Goal: Task Accomplishment & Management: Use online tool/utility

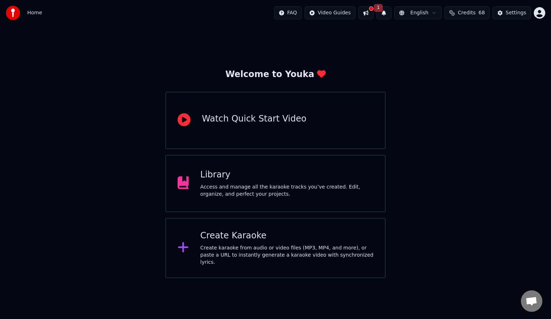
click at [294, 257] on div "Create karaoke from audio or video files (MP3, MP4, and more), or paste a URL t…" at bounding box center [286, 256] width 173 height 22
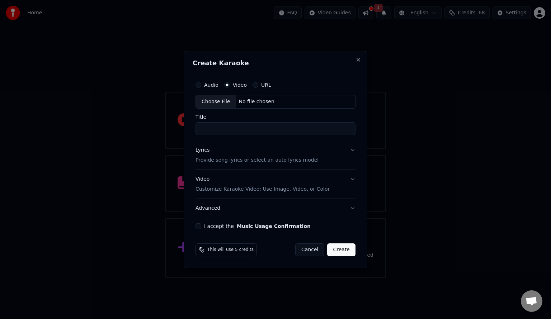
click at [256, 86] on button "URL" at bounding box center [255, 85] width 6 height 6
click at [241, 103] on input "text" at bounding box center [275, 102] width 160 height 14
paste input "**********"
type input "**********"
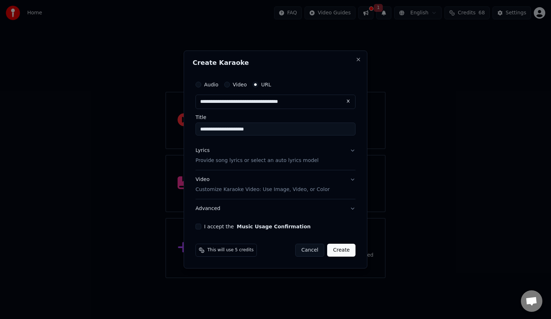
click at [313, 156] on button "Lyrics Provide song lyrics or select an auto lyrics model" at bounding box center [275, 155] width 160 height 29
type input "**********"
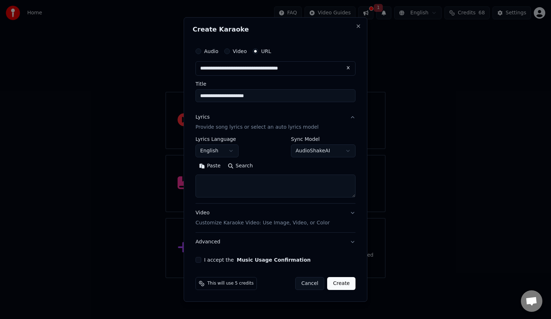
click at [244, 164] on button "Search" at bounding box center [240, 165] width 32 height 11
type textarea "**********"
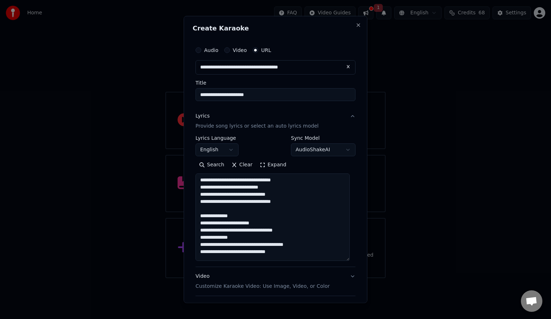
drag, startPoint x: 355, startPoint y: 195, endPoint x: 356, endPoint y: 258, distance: 63.1
click at [356, 258] on div "**********" at bounding box center [276, 159] width 184 height 287
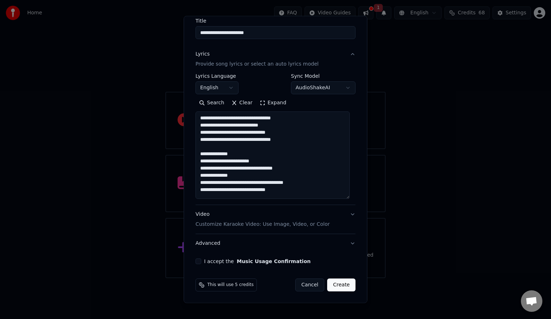
scroll to position [48, 0]
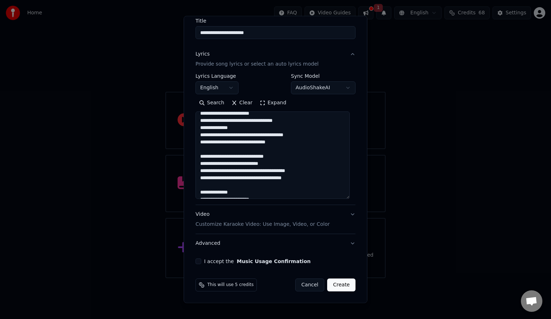
drag, startPoint x: 240, startPoint y: 129, endPoint x: 256, endPoint y: 183, distance: 56.0
click at [256, 183] on textarea at bounding box center [272, 156] width 154 height 88
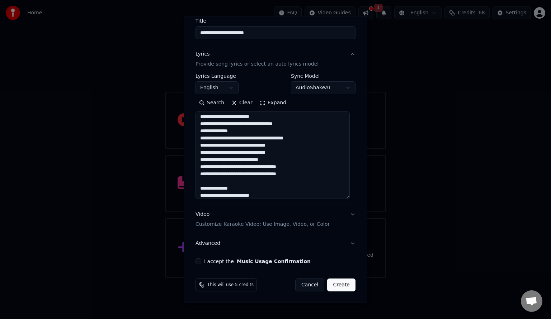
scroll to position [143, 0]
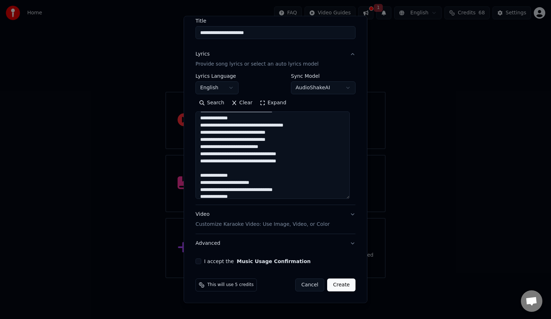
click at [272, 165] on textarea at bounding box center [272, 156] width 154 height 88
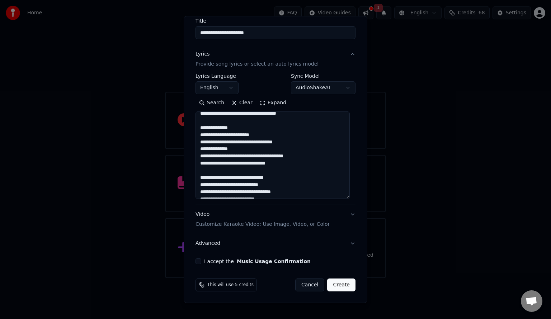
drag, startPoint x: 260, startPoint y: 145, endPoint x: 250, endPoint y: 171, distance: 27.7
click at [250, 171] on textarea at bounding box center [272, 156] width 154 height 88
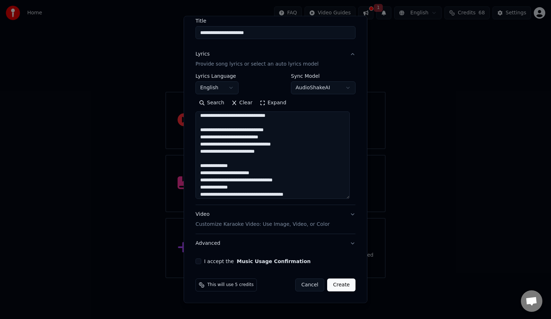
drag, startPoint x: 233, startPoint y: 138, endPoint x: 267, endPoint y: 156, distance: 38.4
click at [267, 156] on textarea at bounding box center [272, 156] width 154 height 88
click at [264, 158] on textarea at bounding box center [272, 156] width 154 height 88
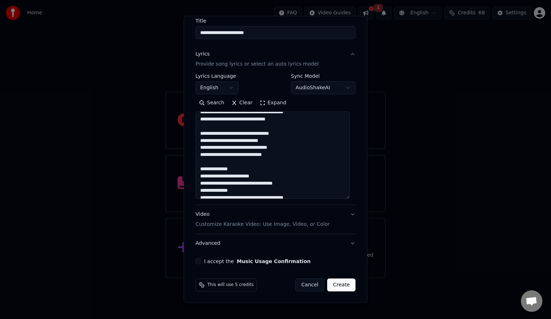
scroll to position [664, 0]
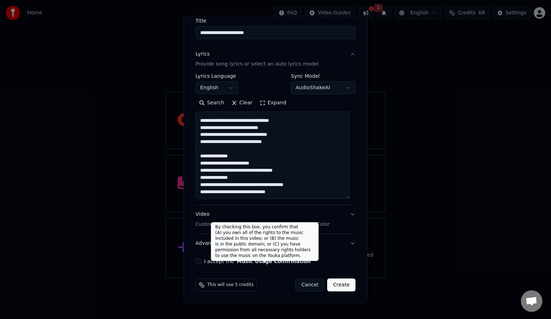
click at [271, 264] on button "Music Usage Confirmation" at bounding box center [274, 261] width 74 height 5
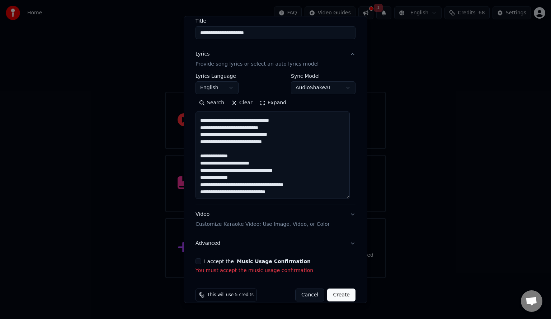
click at [200, 262] on button "I accept the Music Usage Confirmation" at bounding box center [198, 262] width 6 height 6
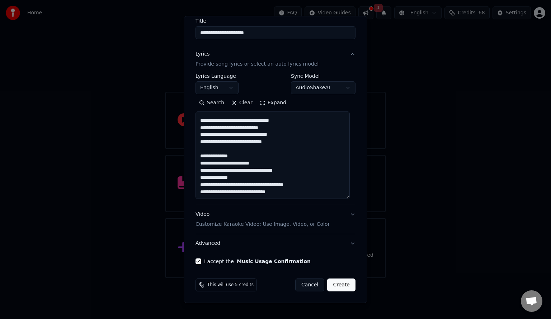
click at [346, 215] on button "Video Customize Karaoke Video: Use Image, Video, or Color" at bounding box center [275, 219] width 160 height 29
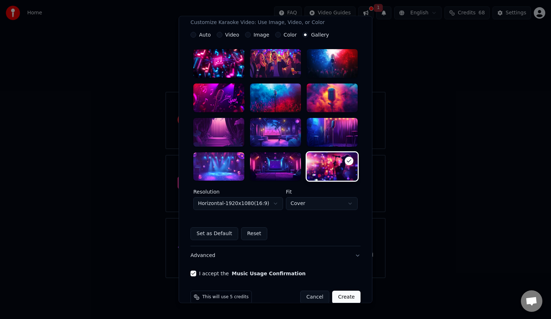
scroll to position [145, 0]
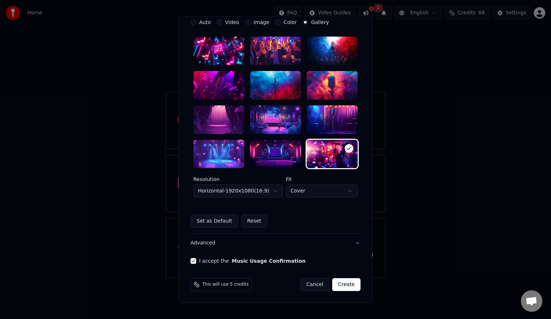
click at [347, 286] on button "Create" at bounding box center [346, 285] width 28 height 13
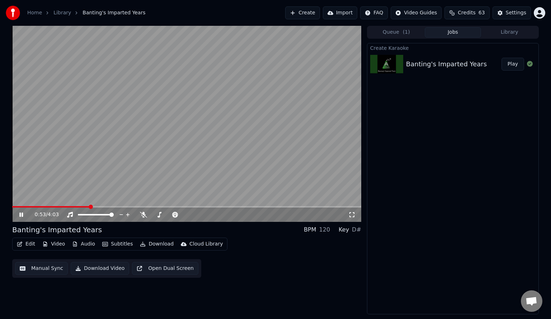
click at [19, 215] on icon at bounding box center [26, 215] width 17 height 6
click at [318, 11] on button "Create" at bounding box center [302, 12] width 35 height 13
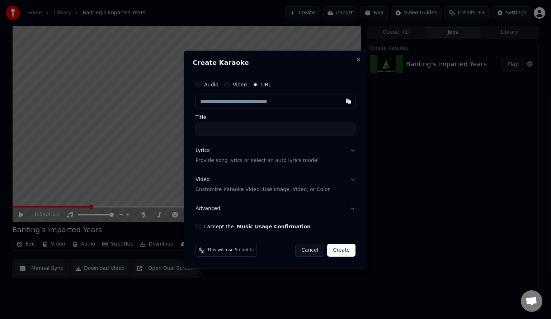
type input "**********"
click at [271, 128] on input "**********" at bounding box center [275, 129] width 160 height 13
click at [311, 105] on input "text" at bounding box center [275, 102] width 160 height 14
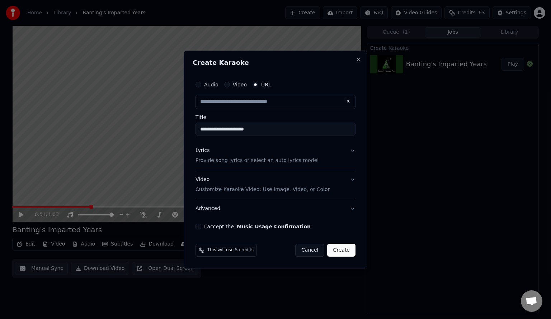
paste input "**********"
type input "**********"
type input "********"
type input "**********"
click at [232, 129] on input "********" at bounding box center [275, 129] width 160 height 13
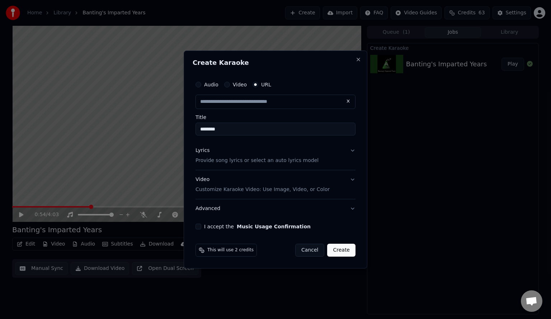
type input "**********"
click at [269, 161] on p "Provide song lyrics or select an auto lyrics model" at bounding box center [256, 160] width 123 height 7
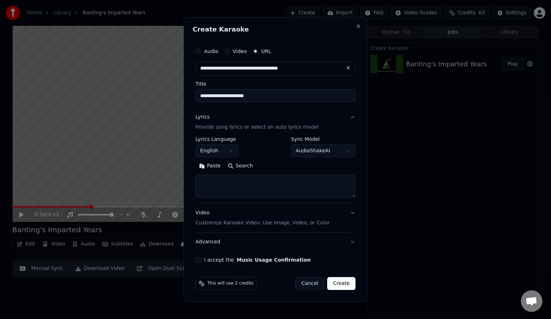
click at [242, 167] on button "Search" at bounding box center [240, 165] width 32 height 11
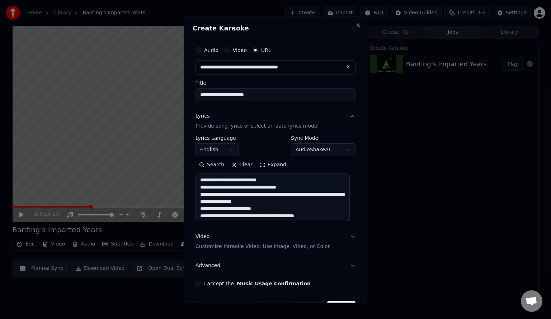
drag, startPoint x: 354, startPoint y: 195, endPoint x: 356, endPoint y: 219, distance: 24.5
click at [356, 219] on div "**********" at bounding box center [276, 159] width 184 height 287
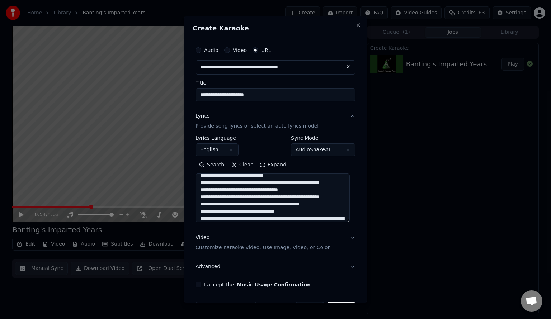
click at [227, 213] on textarea at bounding box center [272, 197] width 154 height 49
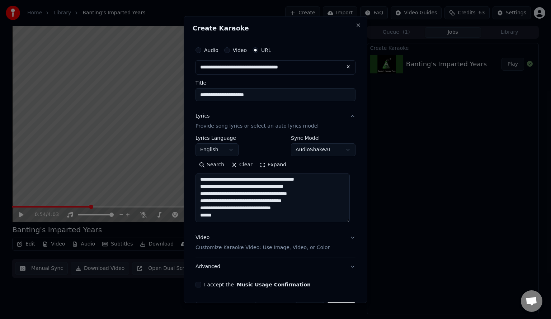
scroll to position [313, 0]
drag, startPoint x: 286, startPoint y: 219, endPoint x: 291, endPoint y: 212, distance: 8.7
click at [291, 212] on textarea at bounding box center [272, 197] width 154 height 49
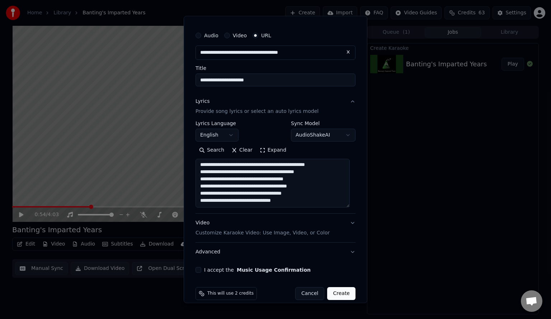
scroll to position [23, 0]
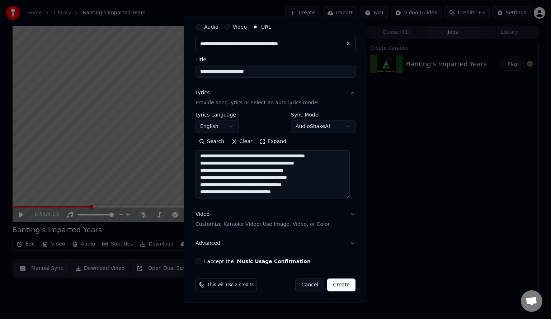
type textarea "**********"
click at [201, 261] on button "I accept the Music Usage Confirmation" at bounding box center [198, 262] width 6 height 6
click at [338, 284] on button "Create" at bounding box center [341, 285] width 28 height 13
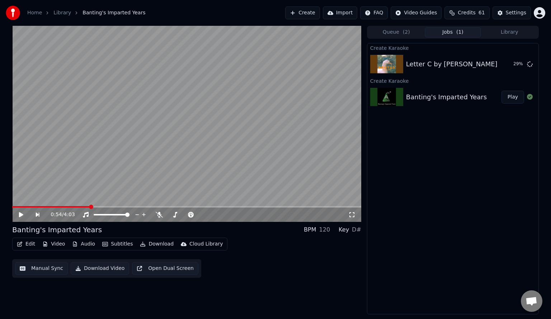
click at [311, 14] on button "Create" at bounding box center [302, 12] width 35 height 13
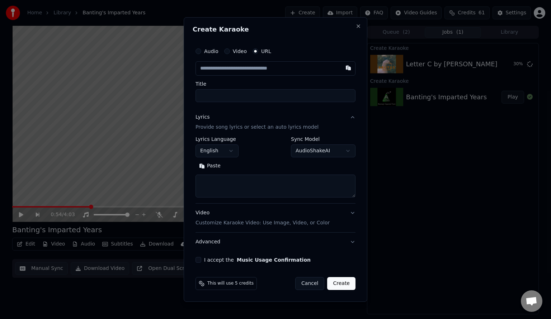
type input "**********"
click at [227, 182] on textarea at bounding box center [275, 186] width 160 height 23
type input "**********"
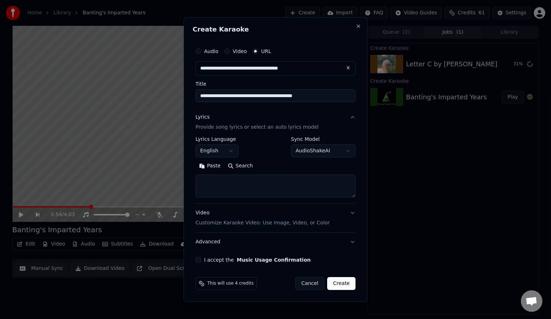
click at [239, 163] on button "Search" at bounding box center [240, 165] width 32 height 11
click at [231, 95] on input "**********" at bounding box center [275, 95] width 160 height 13
drag, startPoint x: 231, startPoint y: 95, endPoint x: 242, endPoint y: 95, distance: 10.8
click at [242, 95] on input "**********" at bounding box center [275, 95] width 160 height 13
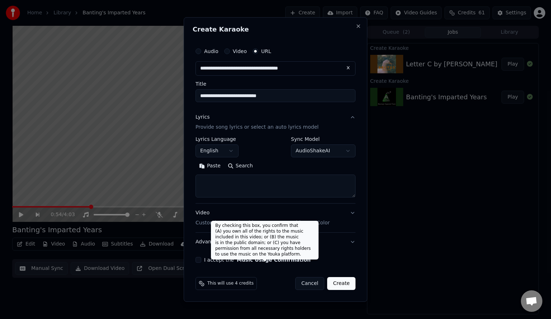
type input "**********"
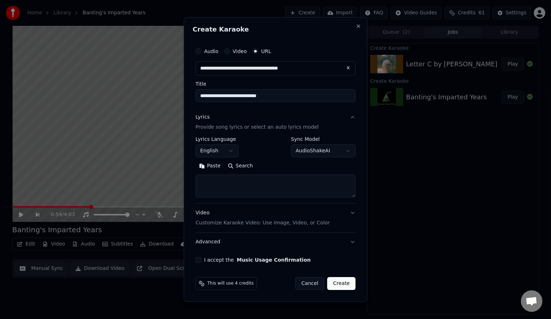
click at [211, 182] on textarea at bounding box center [275, 186] width 160 height 23
paste textarea "**********"
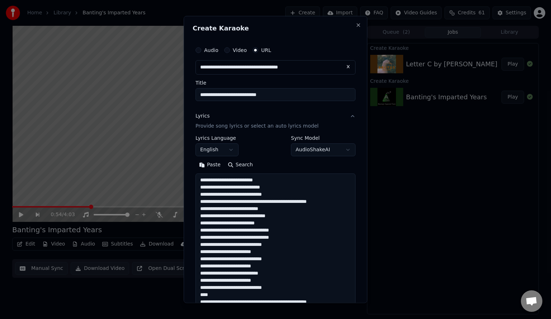
scroll to position [252, 0]
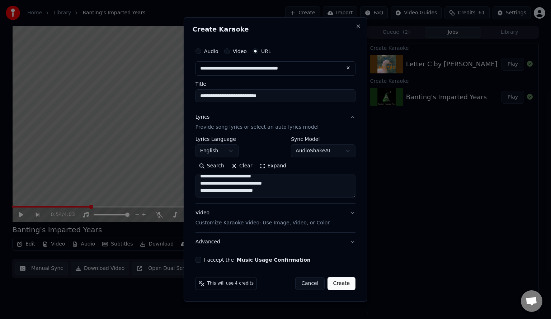
type textarea "**********"
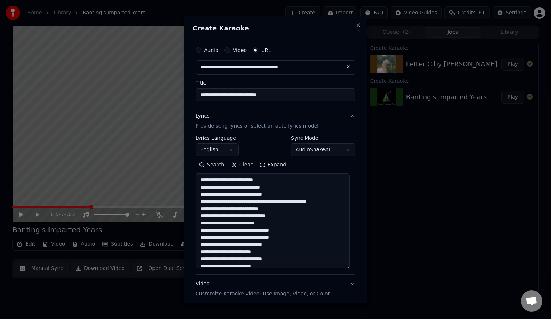
drag, startPoint x: 354, startPoint y: 195, endPoint x: 362, endPoint y: 266, distance: 71.4
click at [362, 266] on div "**********" at bounding box center [276, 159] width 184 height 287
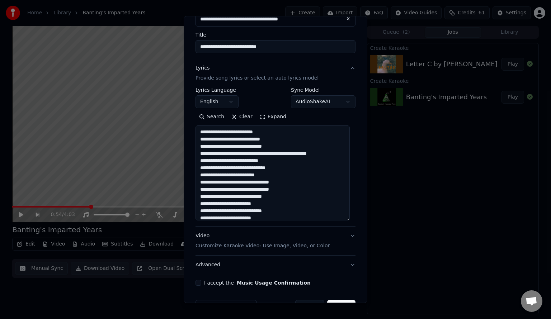
drag, startPoint x: 289, startPoint y: 140, endPoint x: 281, endPoint y: 147, distance: 10.9
click at [281, 147] on textarea at bounding box center [272, 173] width 154 height 95
drag, startPoint x: 281, startPoint y: 147, endPoint x: 296, endPoint y: 192, distance: 47.5
click at [296, 192] on textarea at bounding box center [272, 173] width 154 height 95
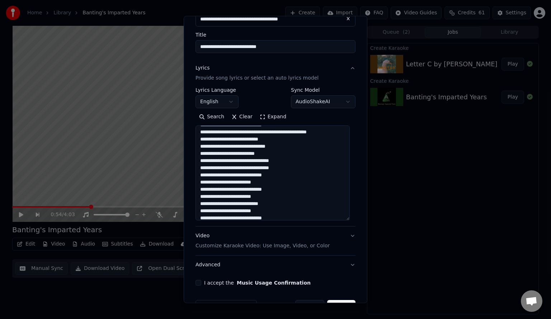
scroll to position [48, 0]
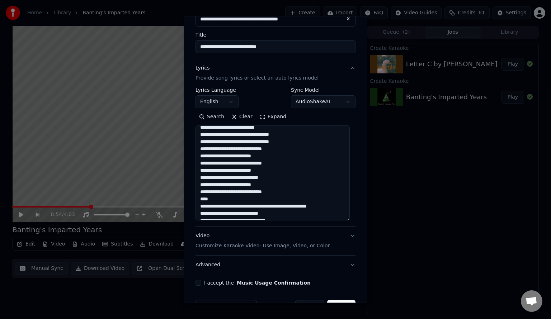
click at [279, 156] on textarea at bounding box center [272, 173] width 154 height 95
drag, startPoint x: 279, startPoint y: 156, endPoint x: 285, endPoint y: 177, distance: 22.6
click at [285, 177] on textarea at bounding box center [272, 173] width 154 height 95
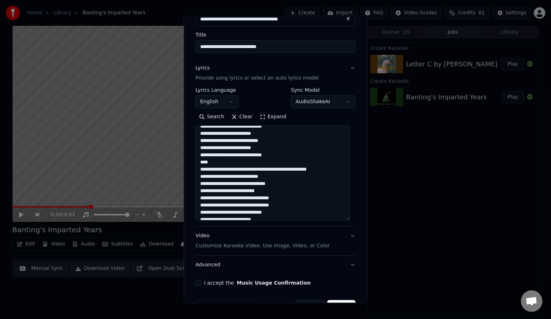
scroll to position [95, 0]
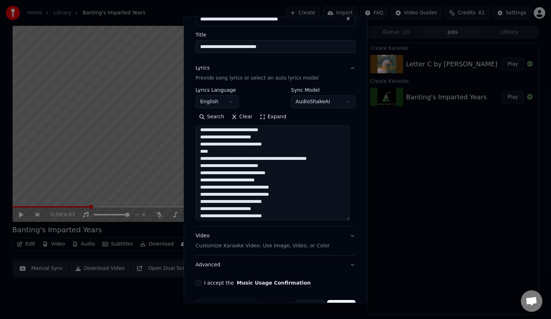
drag, startPoint x: 287, startPoint y: 143, endPoint x: 299, endPoint y: 199, distance: 56.9
click at [299, 199] on textarea at bounding box center [272, 173] width 154 height 95
click at [302, 181] on textarea at bounding box center [272, 173] width 154 height 95
drag, startPoint x: 290, startPoint y: 179, endPoint x: 293, endPoint y: 201, distance: 22.7
click at [293, 201] on textarea at bounding box center [272, 173] width 154 height 95
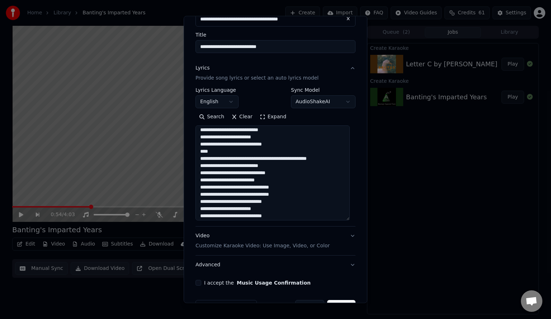
click at [293, 201] on textarea at bounding box center [272, 173] width 154 height 95
drag, startPoint x: 290, startPoint y: 202, endPoint x: 198, endPoint y: 186, distance: 93.5
click at [198, 186] on textarea at bounding box center [272, 173] width 154 height 95
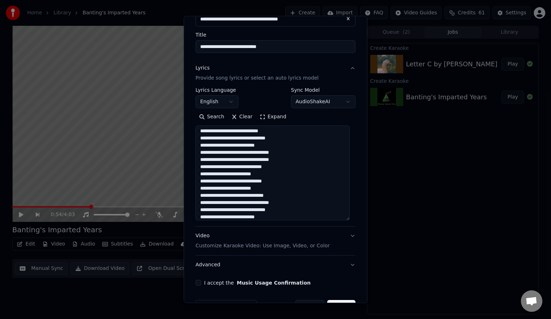
scroll to position [143, 0]
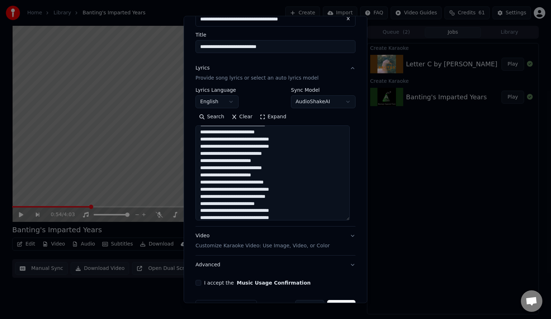
click at [299, 146] on textarea at bounding box center [272, 173] width 154 height 95
drag, startPoint x: 299, startPoint y: 146, endPoint x: 291, endPoint y: 157, distance: 13.1
click at [291, 157] on textarea at bounding box center [272, 173] width 154 height 95
drag, startPoint x: 291, startPoint y: 157, endPoint x: 284, endPoint y: 157, distance: 6.9
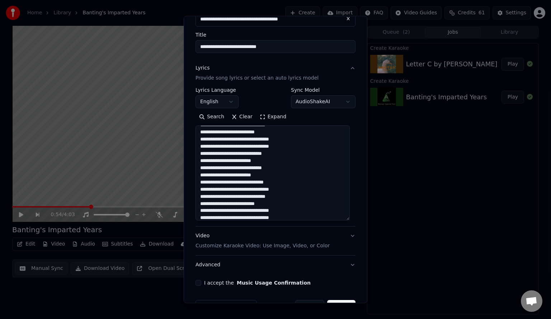
click at [284, 157] on textarea at bounding box center [272, 173] width 154 height 95
drag, startPoint x: 284, startPoint y: 157, endPoint x: 287, endPoint y: 190, distance: 32.4
click at [287, 190] on textarea at bounding box center [272, 173] width 154 height 95
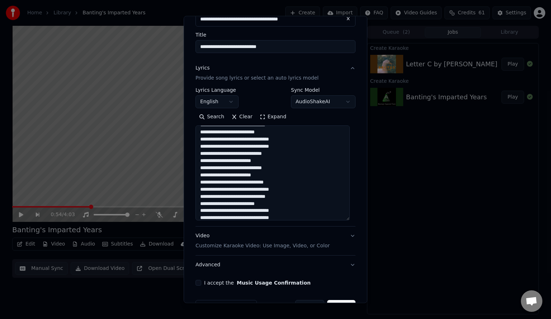
drag, startPoint x: 287, startPoint y: 190, endPoint x: 288, endPoint y: 159, distance: 30.5
click at [288, 159] on textarea at bounding box center [272, 173] width 154 height 95
drag, startPoint x: 288, startPoint y: 159, endPoint x: 287, endPoint y: 185, distance: 25.9
click at [287, 185] on textarea at bounding box center [272, 173] width 154 height 95
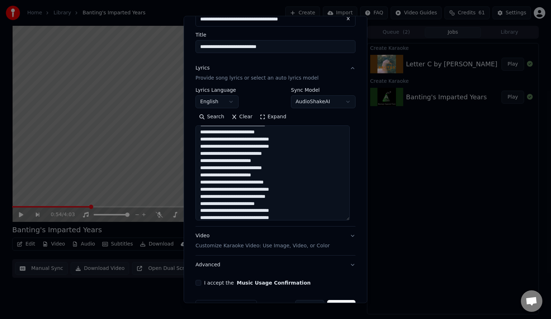
click at [287, 185] on textarea at bounding box center [272, 173] width 154 height 95
drag, startPoint x: 287, startPoint y: 185, endPoint x: 184, endPoint y: 172, distance: 104.1
click at [184, 172] on div "**********" at bounding box center [276, 159] width 184 height 287
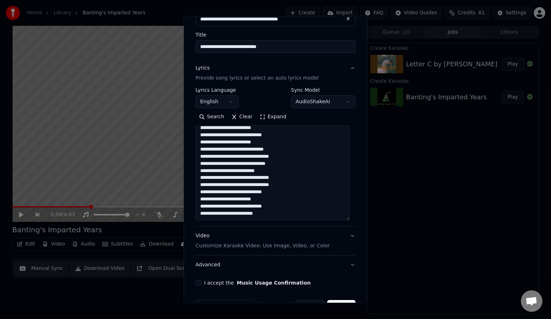
click at [291, 138] on textarea at bounding box center [272, 173] width 154 height 95
drag, startPoint x: 291, startPoint y: 138, endPoint x: 287, endPoint y: 158, distance: 20.5
click at [287, 158] on textarea at bounding box center [272, 173] width 154 height 95
drag, startPoint x: 286, startPoint y: 165, endPoint x: 297, endPoint y: 206, distance: 42.6
click at [297, 206] on textarea at bounding box center [272, 173] width 154 height 95
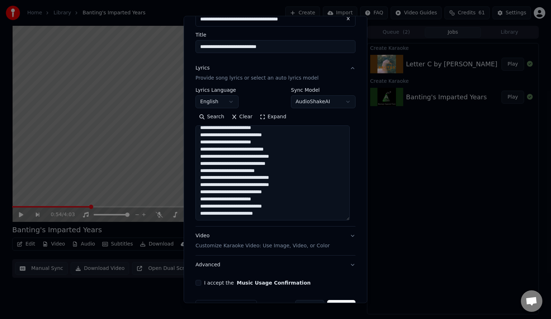
click at [297, 206] on textarea at bounding box center [272, 173] width 154 height 95
drag, startPoint x: 297, startPoint y: 206, endPoint x: 313, endPoint y: 165, distance: 44.6
click at [313, 165] on textarea at bounding box center [272, 173] width 154 height 95
drag, startPoint x: 313, startPoint y: 165, endPoint x: 289, endPoint y: 202, distance: 44.8
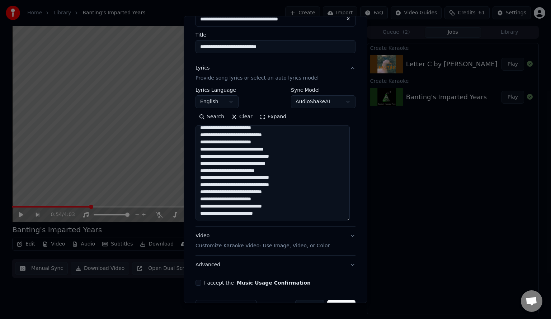
click at [289, 202] on textarea at bounding box center [272, 173] width 154 height 95
drag, startPoint x: 289, startPoint y: 202, endPoint x: 307, endPoint y: 176, distance: 31.6
click at [307, 176] on textarea at bounding box center [272, 173] width 154 height 95
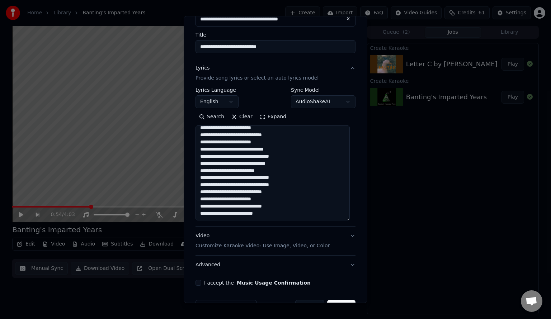
click at [307, 176] on textarea at bounding box center [272, 173] width 154 height 95
drag, startPoint x: 307, startPoint y: 176, endPoint x: 286, endPoint y: 210, distance: 39.8
click at [286, 210] on textarea at bounding box center [272, 173] width 154 height 95
drag, startPoint x: 286, startPoint y: 210, endPoint x: 302, endPoint y: 153, distance: 59.3
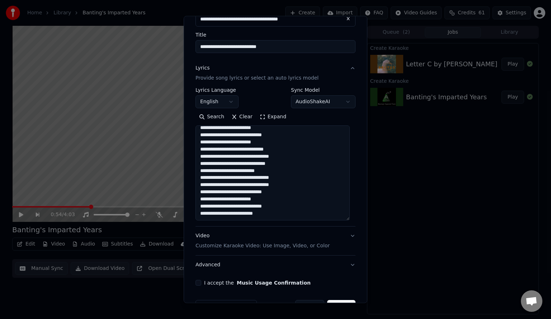
click at [302, 153] on textarea at bounding box center [272, 173] width 154 height 95
click at [292, 153] on textarea at bounding box center [272, 173] width 154 height 95
drag, startPoint x: 292, startPoint y: 153, endPoint x: 297, endPoint y: 212, distance: 59.0
click at [297, 212] on textarea at bounding box center [272, 173] width 154 height 95
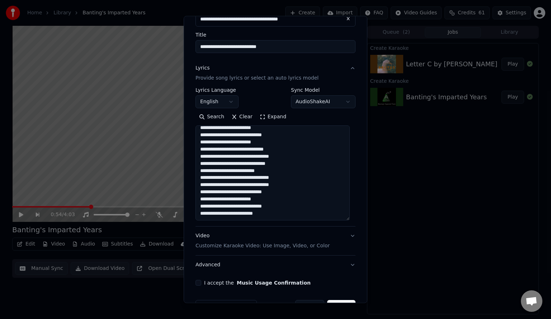
drag, startPoint x: 297, startPoint y: 212, endPoint x: 307, endPoint y: 156, distance: 56.8
click at [307, 156] on textarea at bounding box center [272, 173] width 154 height 95
drag, startPoint x: 307, startPoint y: 156, endPoint x: 290, endPoint y: 205, distance: 52.4
click at [290, 205] on textarea at bounding box center [272, 173] width 154 height 95
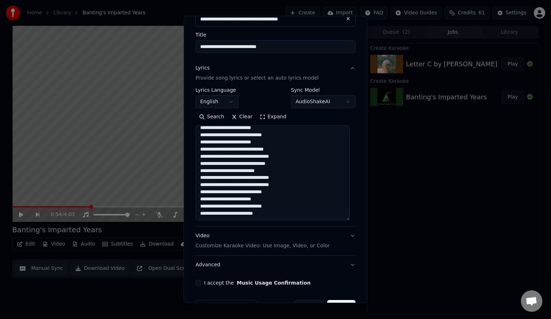
click at [290, 205] on textarea at bounding box center [272, 173] width 154 height 95
click at [200, 281] on button "I accept the Music Usage Confirmation" at bounding box center [198, 283] width 6 height 6
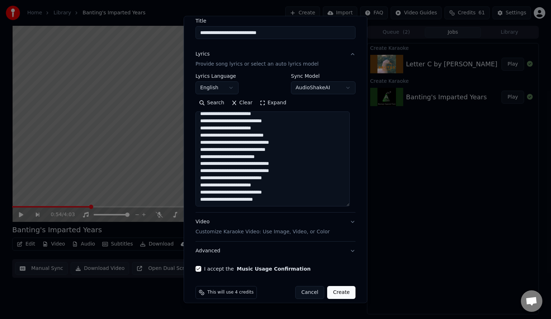
scroll to position [69, 0]
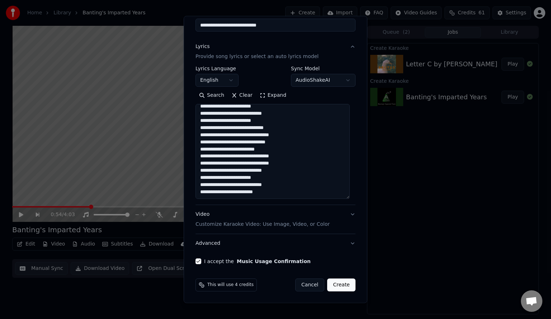
click at [340, 286] on button "Create" at bounding box center [341, 285] width 28 height 13
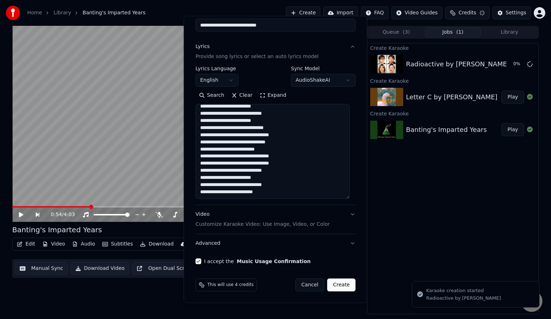
select select
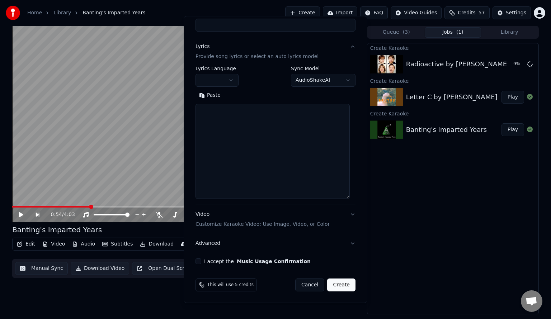
scroll to position [0, 0]
click at [485, 63] on html "**********" at bounding box center [275, 159] width 551 height 319
click at [476, 65] on html "**********" at bounding box center [275, 159] width 551 height 319
click at [529, 65] on html "**********" at bounding box center [275, 159] width 551 height 319
click at [491, 66] on html "**********" at bounding box center [275, 159] width 551 height 319
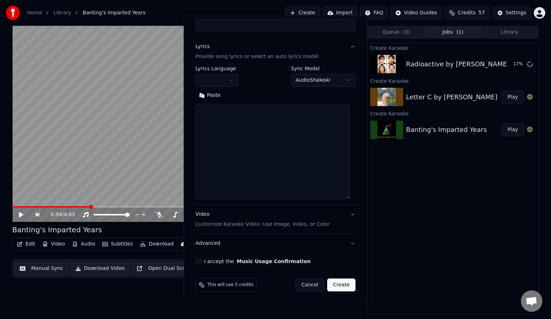
click at [478, 66] on html "**********" at bounding box center [275, 159] width 551 height 319
click at [402, 33] on html "**********" at bounding box center [275, 159] width 551 height 319
click at [314, 14] on html "**********" at bounding box center [275, 159] width 551 height 319
click at [318, 13] on html "**********" at bounding box center [275, 159] width 551 height 319
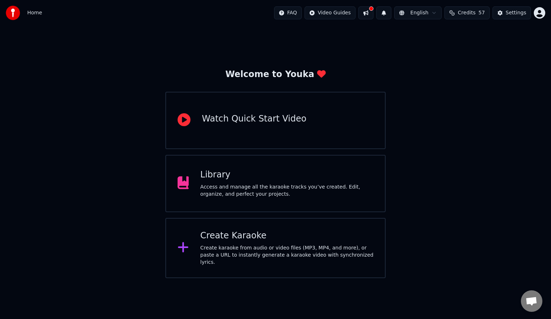
click at [281, 186] on div "Access and manage all the karaoke tracks you’ve created. Edit, organize, and pe…" at bounding box center [286, 191] width 173 height 14
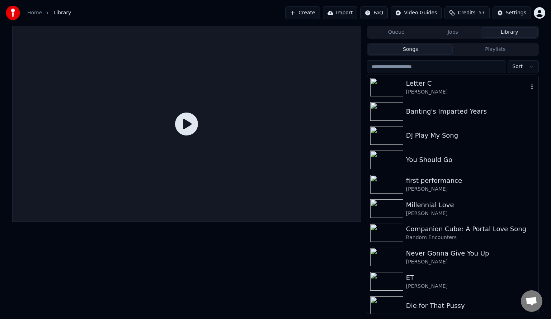
click at [528, 86] on icon "button" at bounding box center [531, 87] width 7 height 6
click at [452, 32] on button "Jobs" at bounding box center [453, 32] width 57 height 10
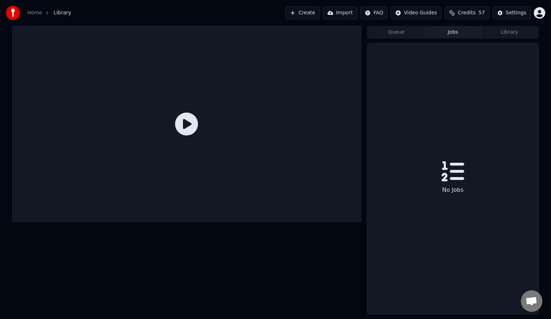
click at [412, 38] on div "Queue Jobs Library" at bounding box center [453, 32] width 172 height 13
click at [402, 34] on button "Queue" at bounding box center [396, 32] width 57 height 10
click at [508, 31] on button "Library" at bounding box center [509, 32] width 57 height 10
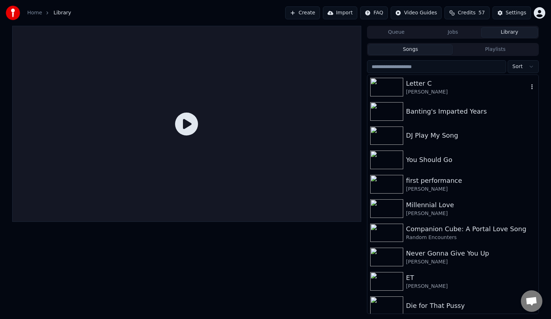
click at [528, 85] on icon "button" at bounding box center [531, 87] width 7 height 6
click at [525, 119] on div "Open Directory" at bounding box center [525, 122] width 55 height 11
click at [528, 86] on icon "button" at bounding box center [531, 87] width 7 height 6
click at [519, 109] on div "Add to queue" at bounding box center [525, 111] width 55 height 11
click at [400, 30] on button "Queue ( 1 )" at bounding box center [396, 32] width 57 height 10
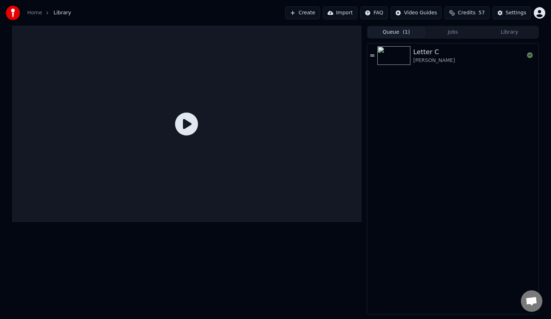
click at [457, 32] on button "Jobs" at bounding box center [453, 32] width 57 height 10
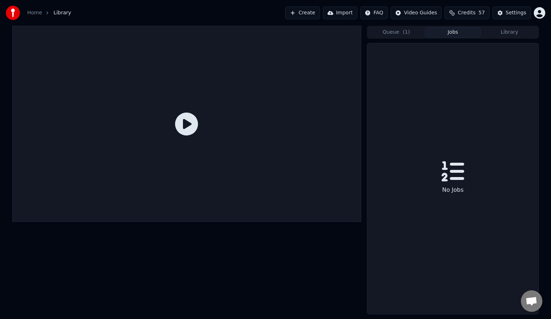
click at [405, 34] on span "( 1 )" at bounding box center [406, 32] width 7 height 7
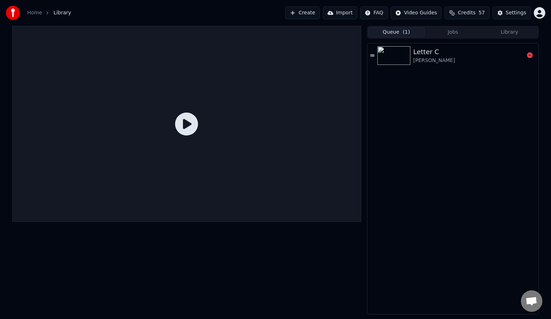
click at [410, 57] on div at bounding box center [395, 55] width 36 height 19
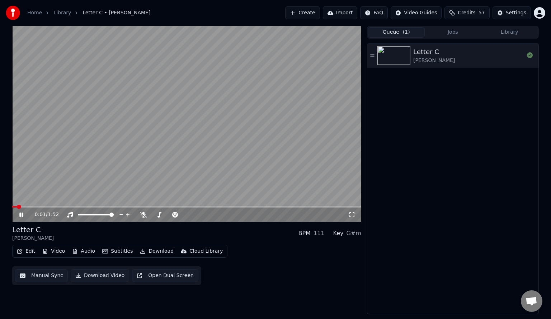
click at [21, 214] on icon at bounding box center [26, 215] width 17 height 6
click at [162, 118] on video at bounding box center [186, 124] width 349 height 196
click at [157, 127] on video at bounding box center [186, 124] width 349 height 196
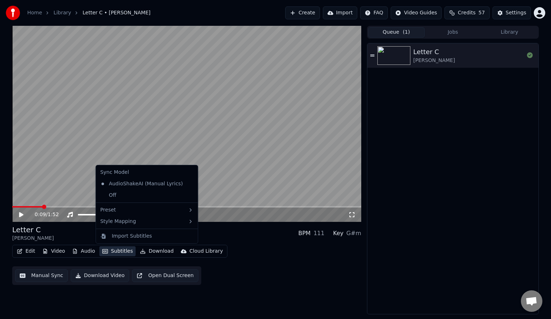
click at [119, 250] on button "Subtitles" at bounding box center [117, 251] width 36 height 10
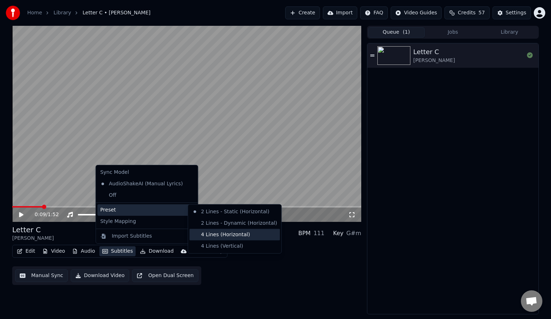
click at [254, 232] on div "4 Lines (Horizontal)" at bounding box center [234, 234] width 90 height 11
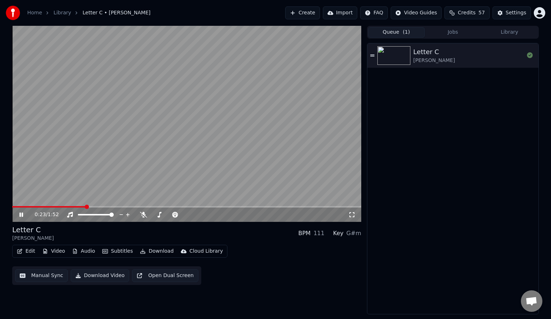
click at [13, 207] on span at bounding box center [49, 206] width 74 height 1
click at [129, 128] on video at bounding box center [186, 124] width 349 height 196
click at [511, 11] on div "Settings" at bounding box center [516, 12] width 20 height 7
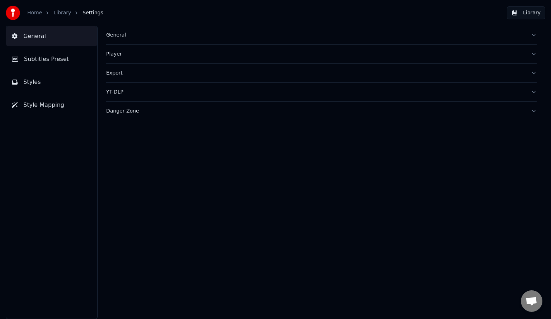
click at [57, 57] on span "Subtitles Preset" at bounding box center [46, 59] width 45 height 9
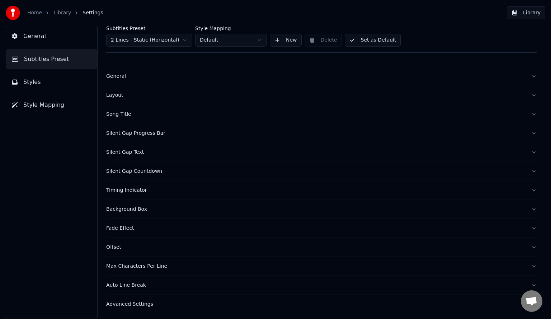
click at [181, 113] on div "Song Title" at bounding box center [315, 114] width 419 height 7
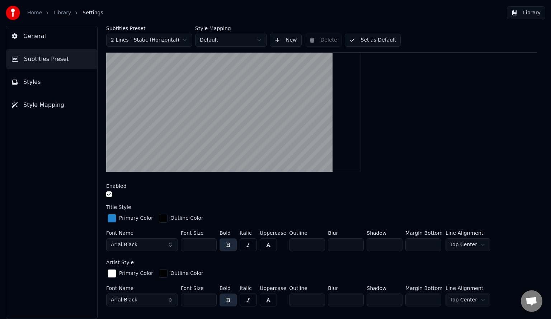
scroll to position [95, 0]
click at [108, 192] on button "button" at bounding box center [109, 194] width 6 height 6
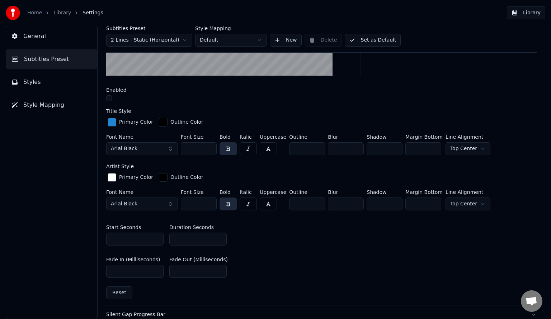
scroll to position [0, 0]
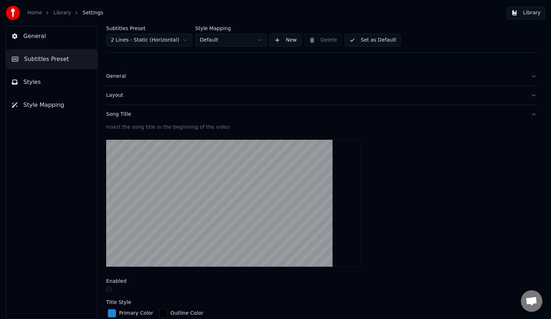
click at [63, 13] on link "Library" at bounding box center [62, 12] width 18 height 7
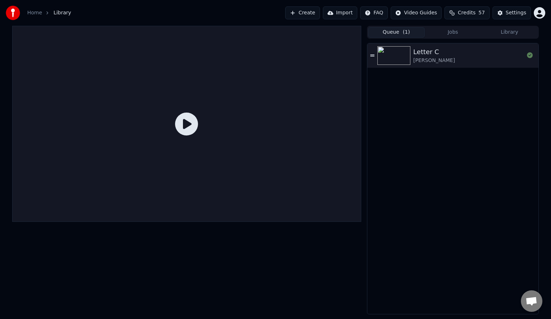
click at [188, 127] on icon at bounding box center [186, 124] width 23 height 23
click at [440, 49] on div "Letter C" at bounding box center [434, 52] width 42 height 10
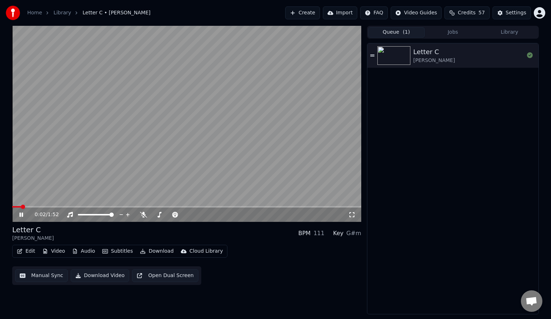
click at [225, 131] on video at bounding box center [186, 124] width 349 height 196
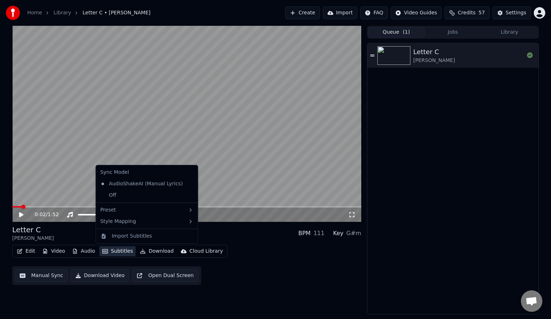
click at [117, 251] on button "Subtitles" at bounding box center [117, 251] width 36 height 10
click at [211, 224] on div "Default" at bounding box center [210, 223] width 42 height 11
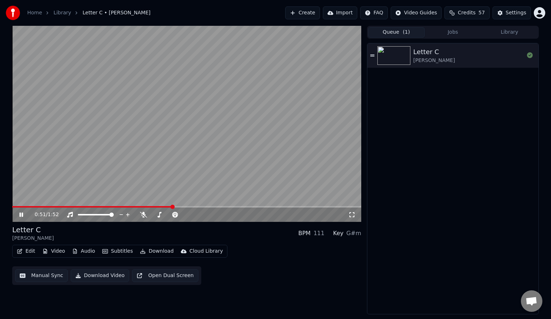
click at [124, 144] on video at bounding box center [186, 124] width 349 height 196
click at [25, 251] on button "Edit" at bounding box center [26, 251] width 24 height 10
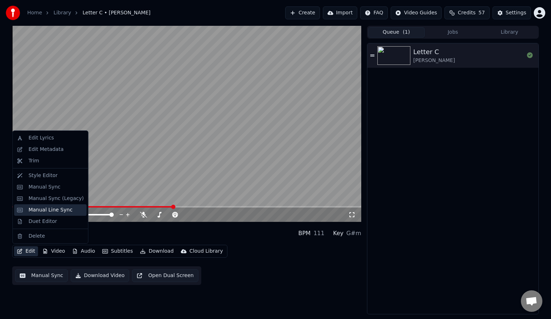
click at [62, 211] on div "Manual Line Sync" at bounding box center [50, 210] width 44 height 7
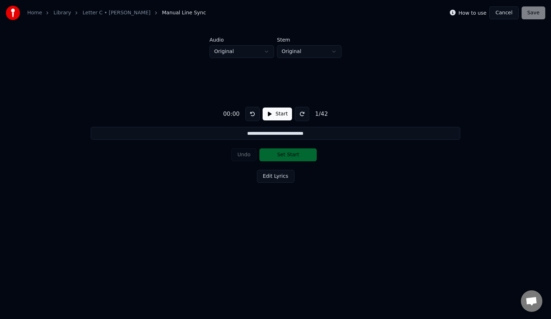
click at [299, 113] on button at bounding box center [302, 114] width 14 height 14
click at [94, 13] on link "Letter C • [PERSON_NAME]" at bounding box center [116, 12] width 68 height 7
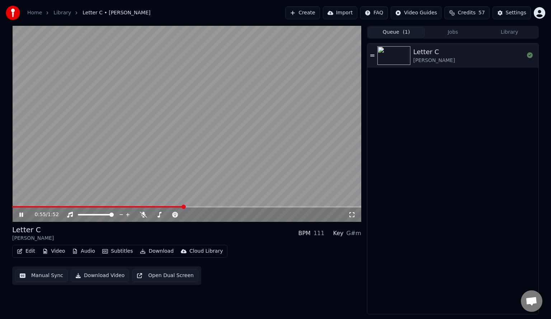
click at [184, 207] on span at bounding box center [186, 206] width 349 height 1
click at [132, 133] on video at bounding box center [186, 124] width 349 height 196
click at [191, 114] on video at bounding box center [186, 124] width 349 height 196
click at [164, 138] on video at bounding box center [186, 124] width 349 height 196
click at [30, 273] on button "Manual Sync" at bounding box center [41, 275] width 53 height 13
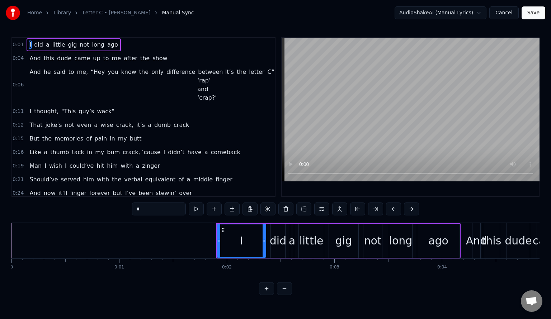
click at [214, 70] on span "between ‘rap’ and ‘crap?’" at bounding box center [209, 85] width 25 height 34
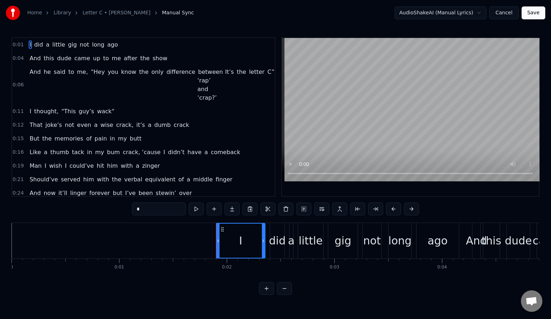
click at [212, 69] on span "between ‘rap’ and ‘crap?’" at bounding box center [209, 85] width 25 height 34
click at [205, 70] on span "between ‘rap’ and ‘crap?’" at bounding box center [209, 85] width 25 height 34
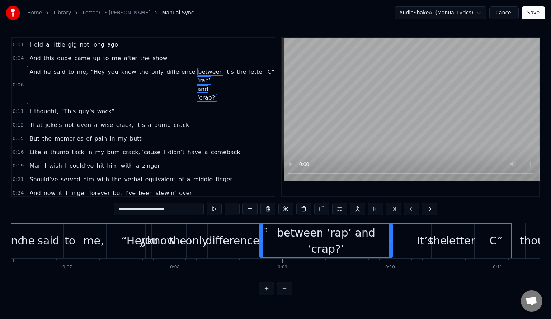
scroll to position [0, 908]
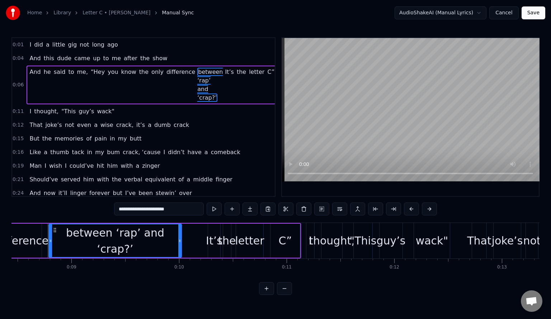
click at [207, 70] on span "between ‘rap’ and ‘crap?’" at bounding box center [209, 85] width 25 height 34
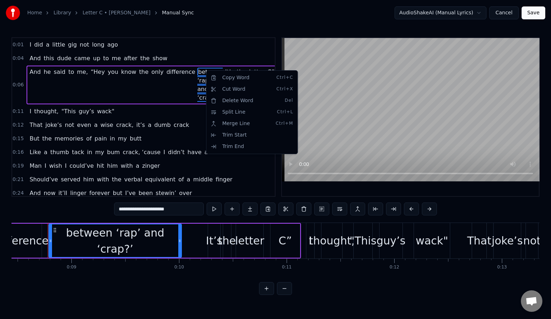
click at [194, 69] on html "Home Library Letter C • [PERSON_NAME] Manual Sync AudioShakeAI (Manual Lyrics) …" at bounding box center [275, 153] width 551 height 307
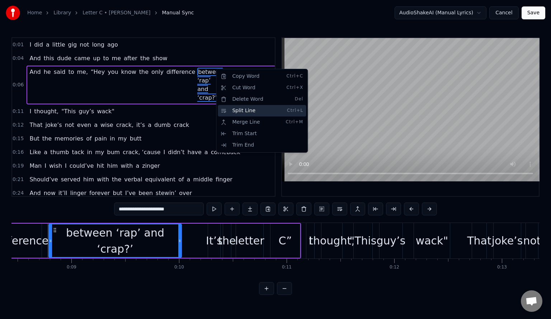
click at [241, 108] on div "Split Line Ctrl+L" at bounding box center [262, 110] width 88 height 11
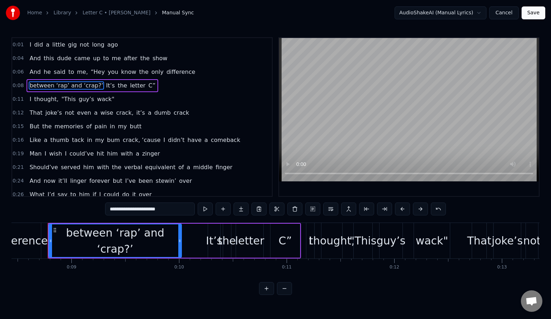
click at [34, 68] on span "And" at bounding box center [35, 72] width 13 height 8
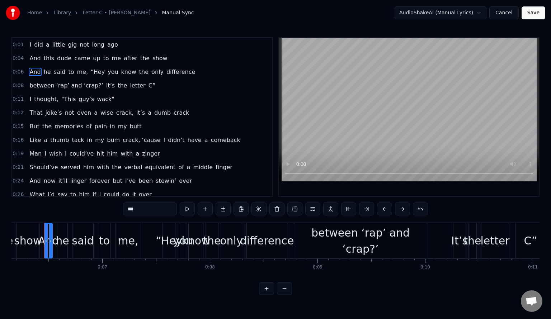
scroll to position [0, 659]
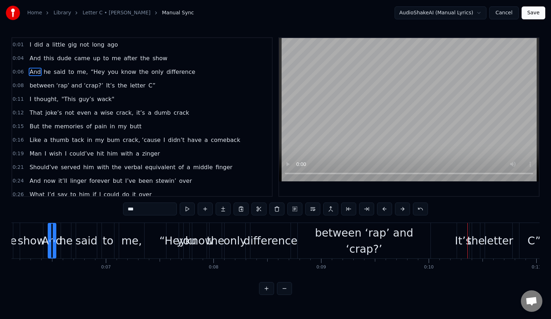
click at [105, 85] on span "It’s" at bounding box center [110, 85] width 10 height 8
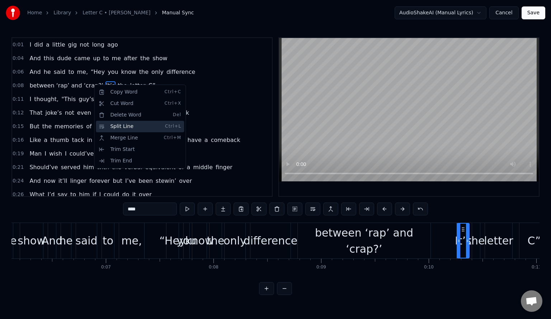
click at [132, 127] on div "Split Line Ctrl+L" at bounding box center [140, 126] width 88 height 11
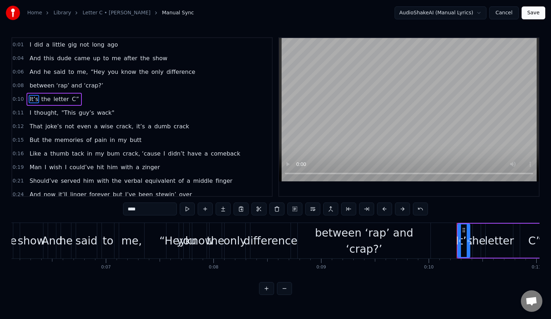
click at [58, 83] on span "between ‘rap’ and ‘crap?’" at bounding box center [66, 85] width 75 height 8
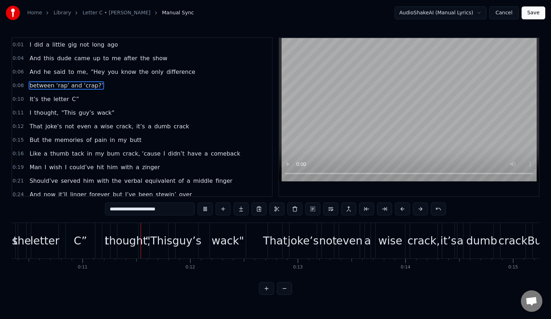
scroll to position [0, 1130]
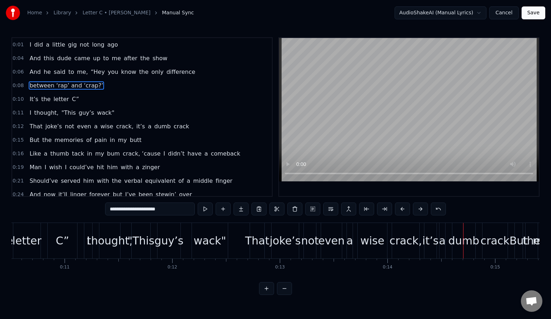
click at [167, 153] on span "didn’t" at bounding box center [176, 154] width 18 height 8
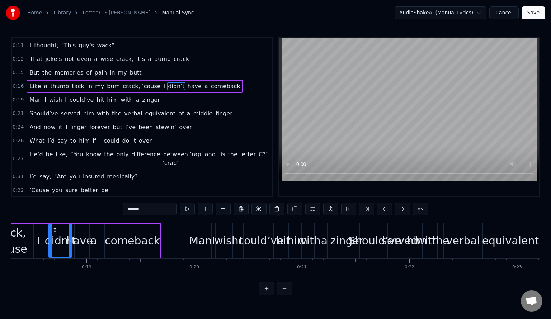
scroll to position [81, 0]
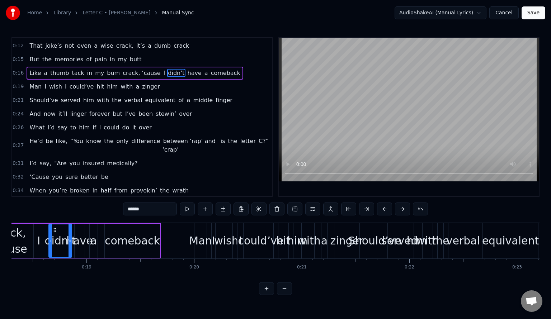
click at [70, 137] on span "“You" at bounding box center [77, 141] width 14 height 8
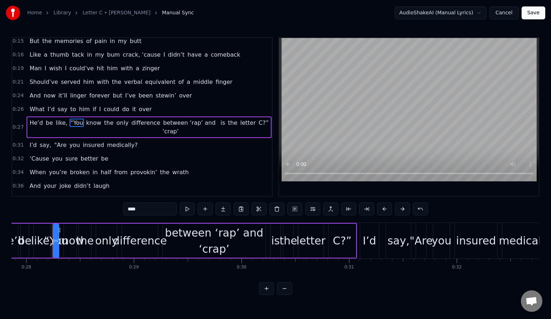
scroll to position [0, 3002]
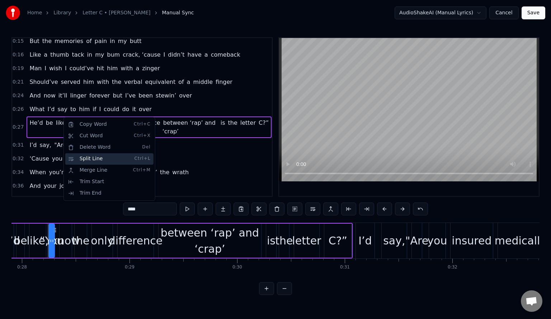
click at [91, 154] on div "Split Line Ctrl+L" at bounding box center [109, 158] width 88 height 11
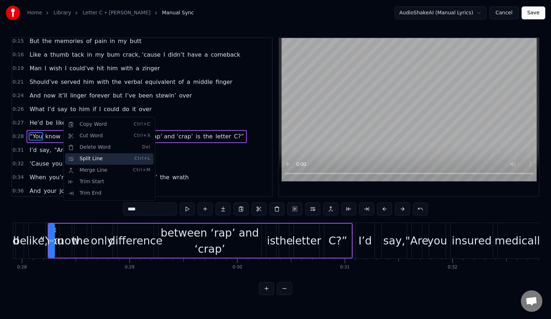
scroll to position [112, 0]
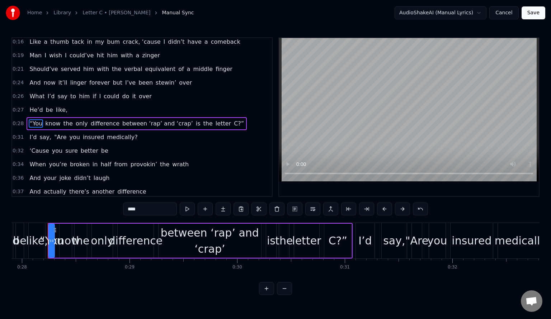
click at [55, 106] on span "like," at bounding box center [61, 110] width 13 height 8
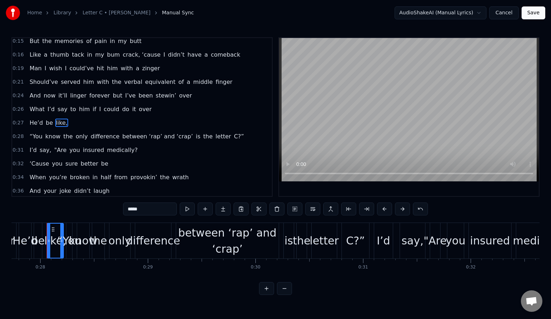
scroll to position [0, 2983]
click at [95, 132] on span "difference" at bounding box center [105, 136] width 30 height 8
type input "**********"
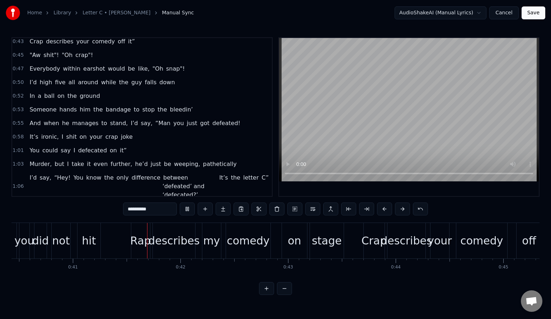
scroll to position [0, 4378]
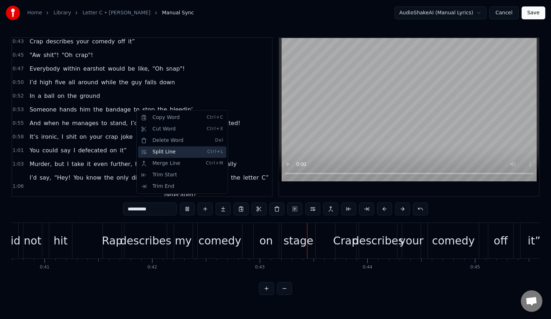
click at [153, 149] on div "Split Line Ctrl+L" at bounding box center [182, 151] width 88 height 11
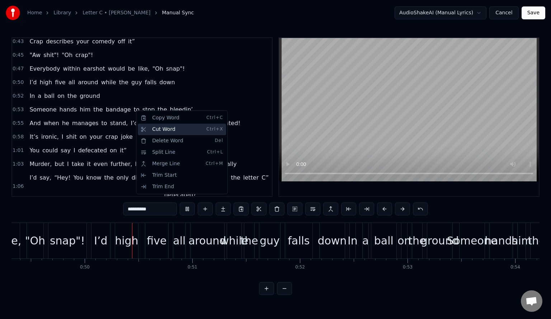
scroll to position [0, 5315]
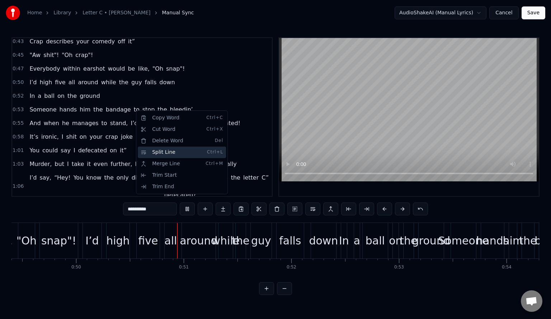
click at [161, 150] on div "Split Line Ctrl+L" at bounding box center [182, 152] width 88 height 11
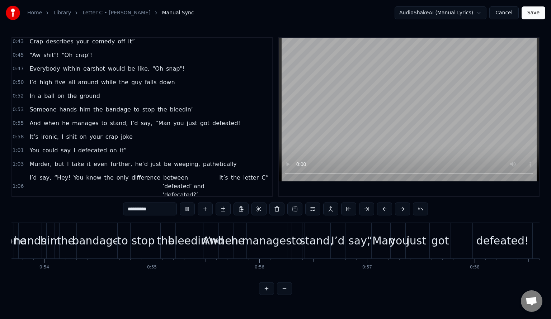
scroll to position [0, 5798]
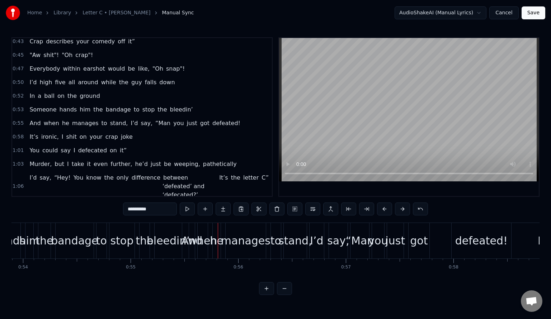
click at [135, 117] on div "And when he manages to stand, I’d say, “Man you just got defeated!" at bounding box center [135, 123] width 217 height 13
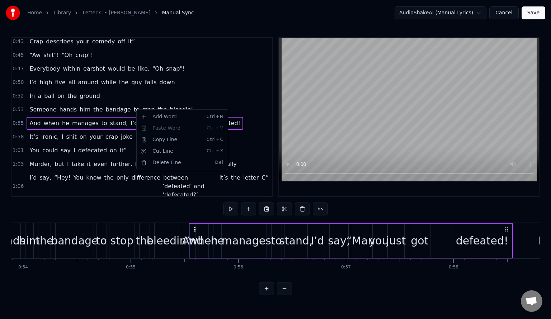
click at [114, 112] on html "Home Library Letter C • [PERSON_NAME] Manual Sync AudioShakeAI (Manual Lyrics) …" at bounding box center [275, 153] width 551 height 307
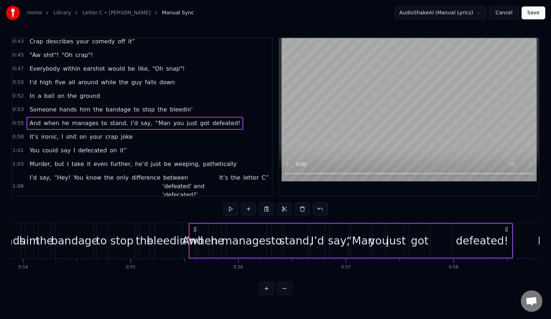
click at [140, 119] on span "say," at bounding box center [146, 123] width 13 height 8
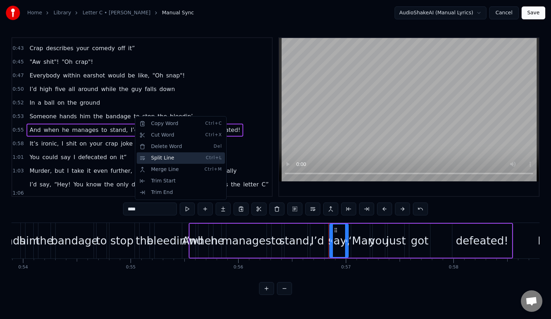
click at [153, 156] on div "Split Line Ctrl+L" at bounding box center [181, 157] width 88 height 11
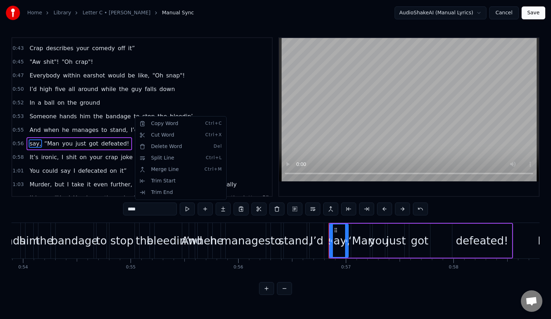
scroll to position [323, 0]
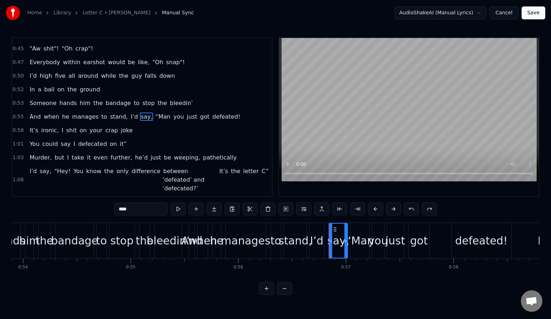
click at [155, 113] on span "“Man" at bounding box center [163, 117] width 16 height 8
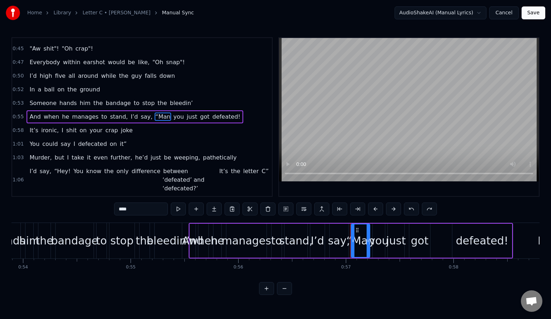
scroll to position [310, 0]
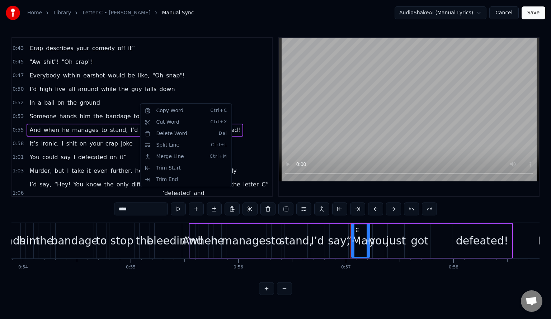
click at [133, 119] on html "Home Library Letter C • [PERSON_NAME] Manual Sync AudioShakeAI (Manual Lyrics) …" at bounding box center [275, 153] width 551 height 307
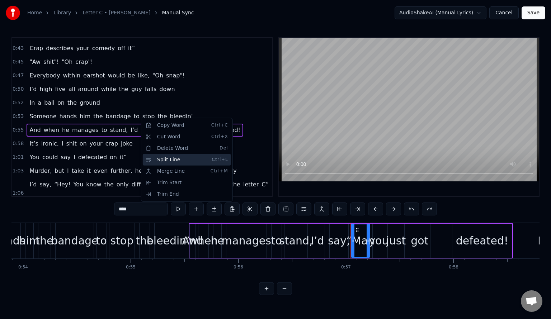
click at [165, 156] on div "Split Line Ctrl+L" at bounding box center [187, 159] width 88 height 11
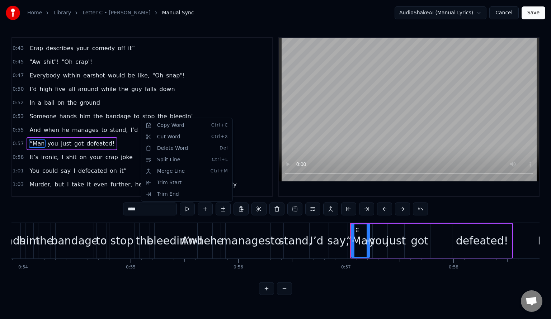
scroll to position [323, 0]
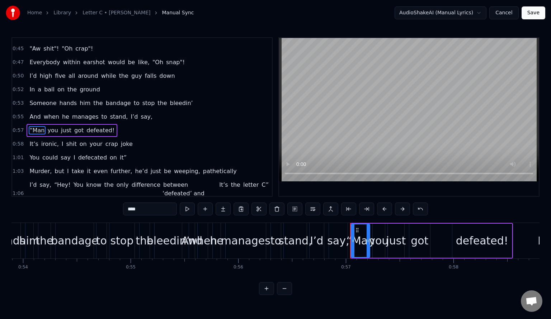
click at [109, 113] on span "stand," at bounding box center [118, 117] width 19 height 8
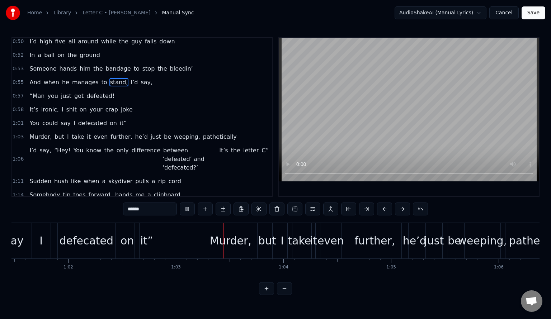
scroll to position [0, 6730]
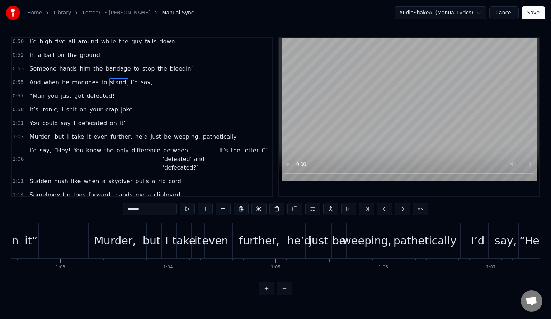
click at [162, 146] on span "between ‘defeated’ and ‘defecated?’" at bounding box center [183, 158] width 42 height 25
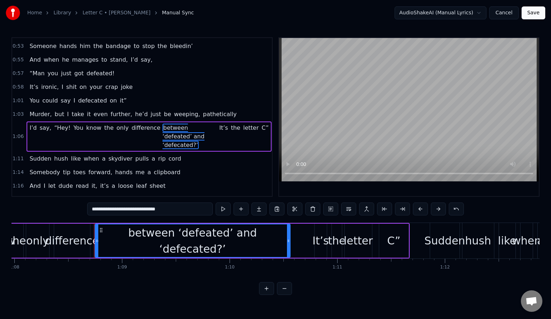
scroll to position [0, 7360]
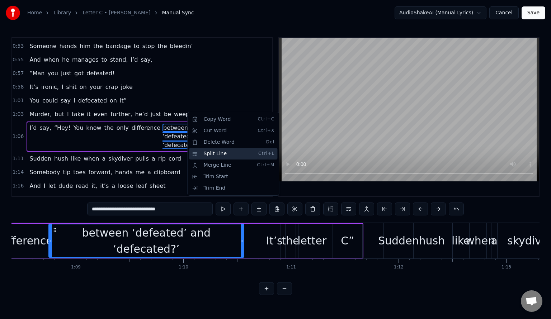
click at [217, 151] on div "Split Line Ctrl+L" at bounding box center [233, 153] width 88 height 11
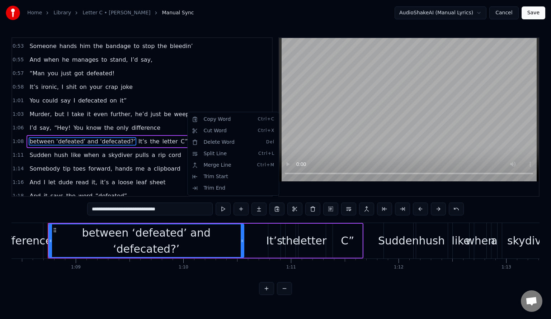
scroll to position [389, 0]
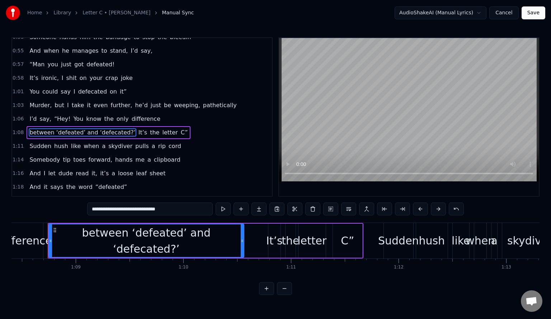
click at [116, 115] on span "only" at bounding box center [123, 119] width 14 height 8
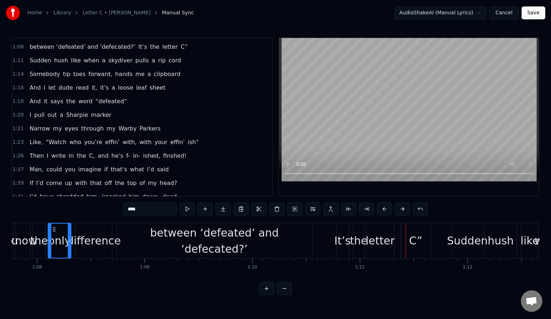
scroll to position [475, 0]
click at [88, 152] on span "C," at bounding box center [91, 156] width 7 height 8
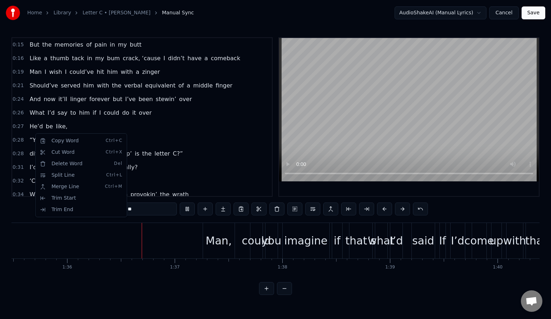
scroll to position [0, 10293]
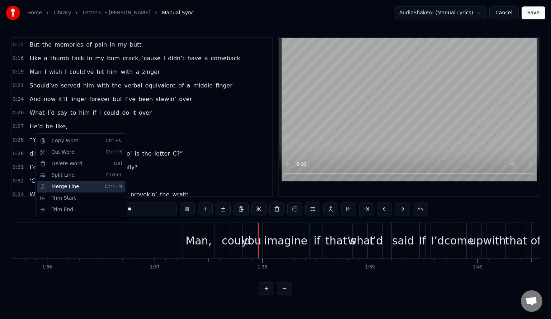
click at [68, 187] on div "Merge Line Ctrl+M" at bounding box center [81, 186] width 88 height 11
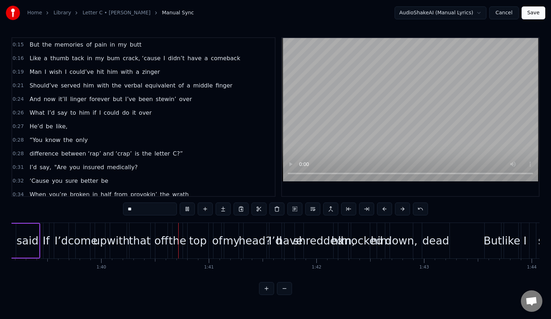
click at [58, 122] on span "like," at bounding box center [61, 126] width 13 height 8
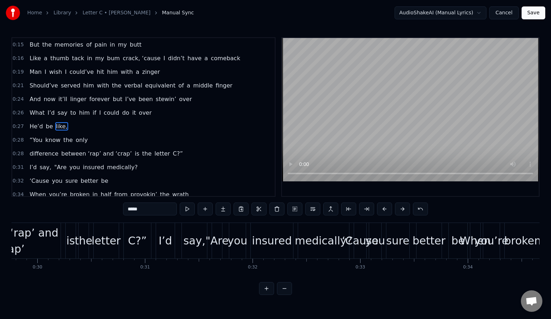
scroll to position [0, 2983]
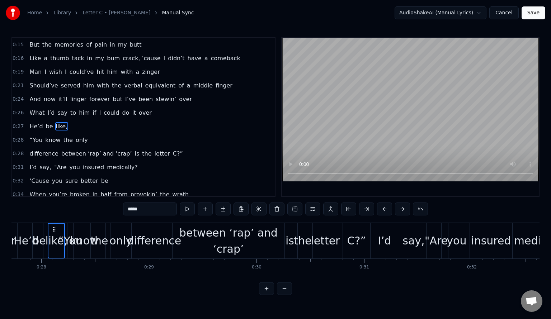
click at [63, 136] on span "the" at bounding box center [68, 140] width 11 height 8
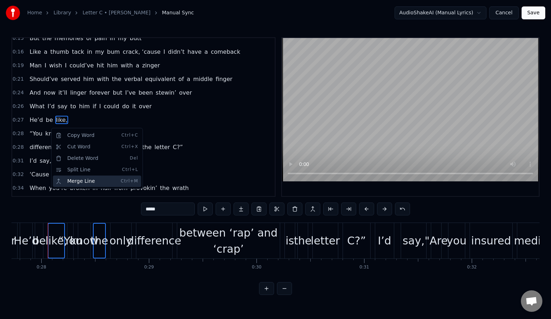
click at [85, 180] on div "Merge Line Ctrl+M" at bounding box center [97, 181] width 88 height 11
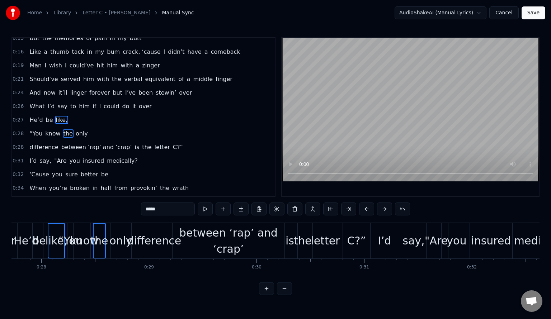
click at [33, 116] on span "He’d" at bounding box center [36, 120] width 15 height 8
type input "****"
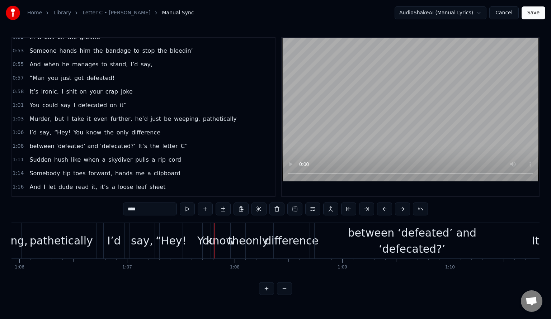
scroll to position [389, 0]
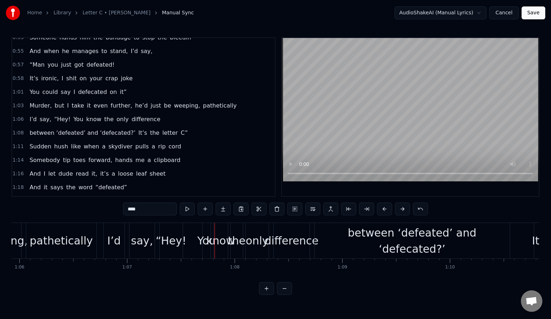
click at [532, 13] on button "Save" at bounding box center [533, 12] width 24 height 13
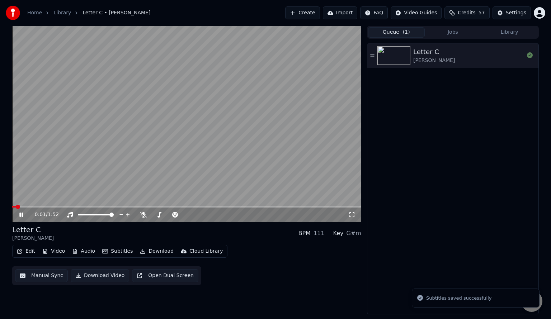
click at [184, 206] on video at bounding box center [186, 124] width 349 height 196
click at [180, 206] on span at bounding box center [186, 206] width 349 height 1
click at [19, 214] on icon at bounding box center [21, 214] width 4 height 5
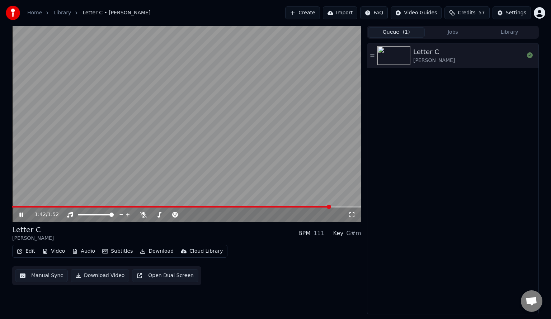
click at [148, 251] on button "Download" at bounding box center [156, 251] width 39 height 10
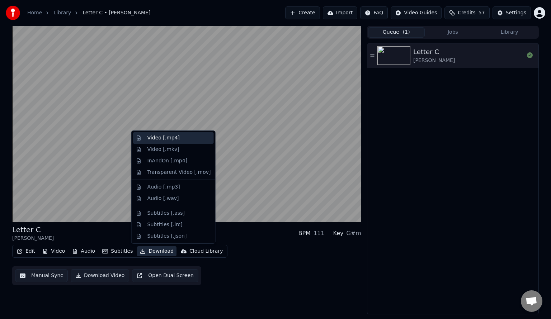
click at [188, 140] on div "Video [.mp4]" at bounding box center [178, 137] width 63 height 7
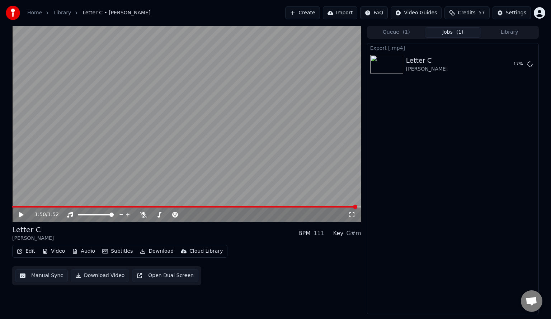
click at [312, 12] on button "Create" at bounding box center [302, 12] width 35 height 13
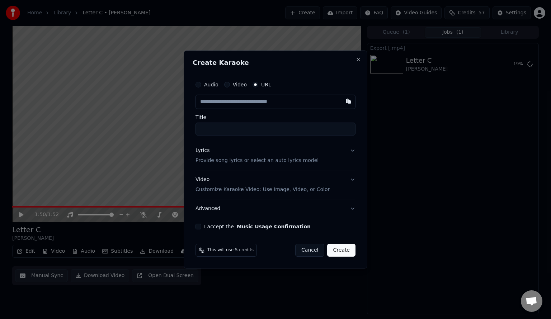
type input "**********"
click at [281, 164] on p "Provide song lyrics or select an auto lyrics model" at bounding box center [256, 160] width 123 height 7
type input "**********"
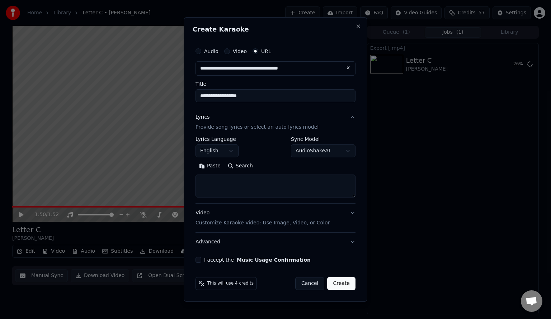
click at [235, 169] on button "Search" at bounding box center [240, 165] width 32 height 11
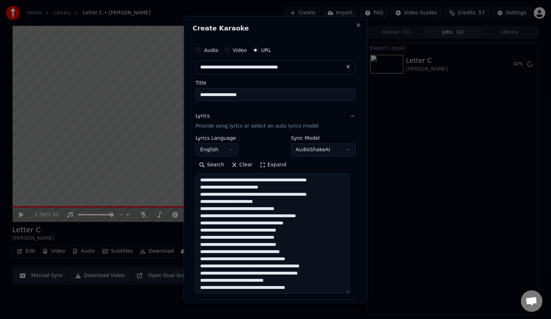
drag, startPoint x: 354, startPoint y: 195, endPoint x: 309, endPoint y: 206, distance: 46.1
click at [353, 290] on div "**********" at bounding box center [276, 159] width 184 height 287
click at [241, 178] on textarea at bounding box center [272, 233] width 154 height 120
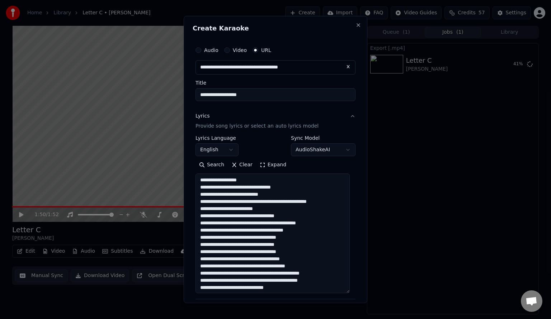
click at [265, 202] on textarea at bounding box center [272, 233] width 154 height 120
click at [258, 230] on textarea at bounding box center [272, 233] width 154 height 120
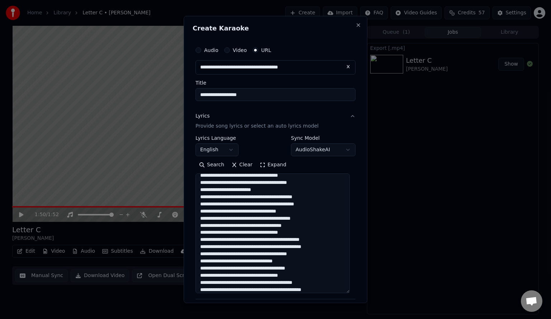
scroll to position [218, 0]
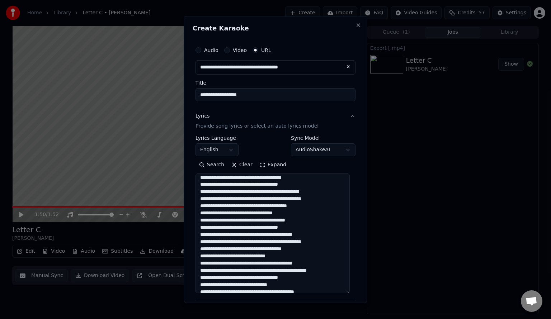
drag, startPoint x: 298, startPoint y: 212, endPoint x: 244, endPoint y: 214, distance: 54.9
click at [243, 214] on textarea at bounding box center [272, 233] width 154 height 120
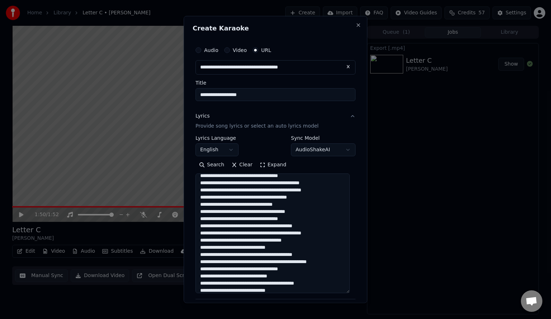
scroll to position [239, 0]
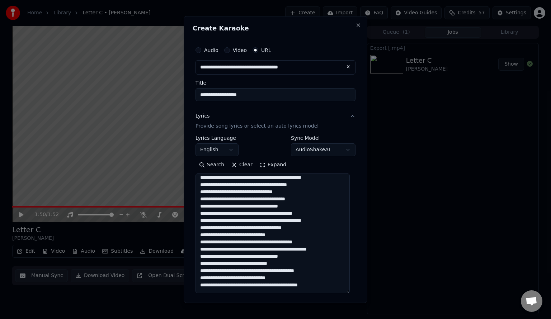
click at [246, 214] on textarea at bounding box center [272, 233] width 154 height 120
click at [242, 222] on textarea at bounding box center [272, 233] width 154 height 120
click at [303, 233] on textarea at bounding box center [272, 233] width 154 height 120
click at [217, 228] on textarea at bounding box center [272, 233] width 154 height 120
click at [261, 228] on textarea at bounding box center [272, 233] width 154 height 120
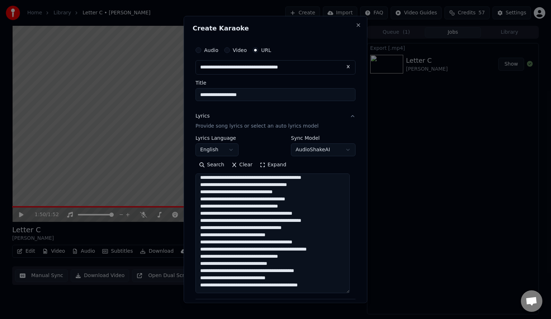
click at [313, 230] on textarea at bounding box center [272, 233] width 154 height 120
click at [236, 235] on textarea at bounding box center [272, 233] width 154 height 120
click at [326, 230] on textarea at bounding box center [272, 233] width 154 height 120
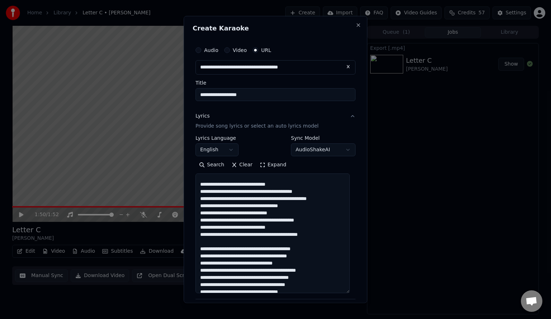
scroll to position [344, 0]
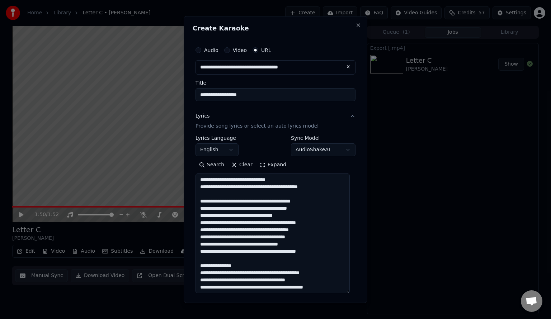
drag, startPoint x: 246, startPoint y: 224, endPoint x: 313, endPoint y: 257, distance: 75.1
click at [313, 257] on textarea at bounding box center [272, 233] width 154 height 120
click at [298, 258] on textarea at bounding box center [272, 233] width 154 height 120
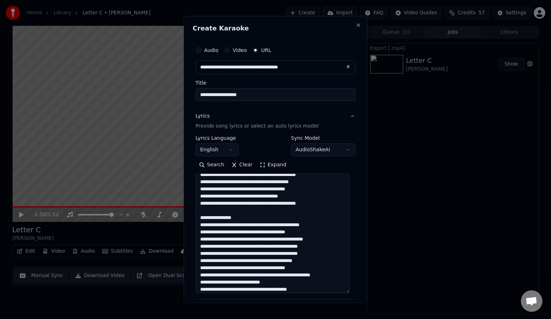
scroll to position [440, 0]
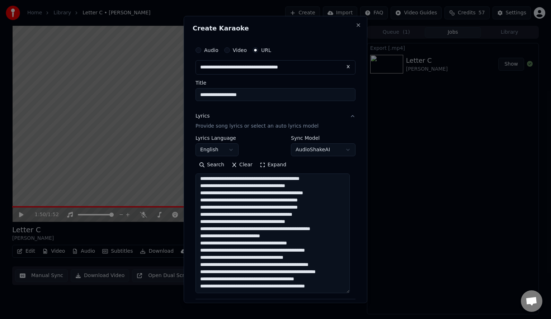
drag, startPoint x: 259, startPoint y: 211, endPoint x: 202, endPoint y: 211, distance: 56.7
click at [202, 211] on textarea at bounding box center [272, 233] width 154 height 120
click at [269, 229] on textarea at bounding box center [272, 233] width 154 height 120
type textarea "**********"
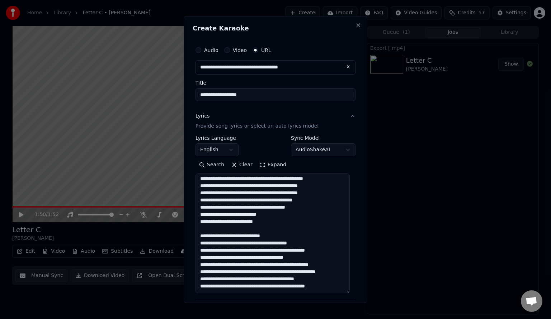
click at [268, 95] on input "**********" at bounding box center [275, 94] width 160 height 13
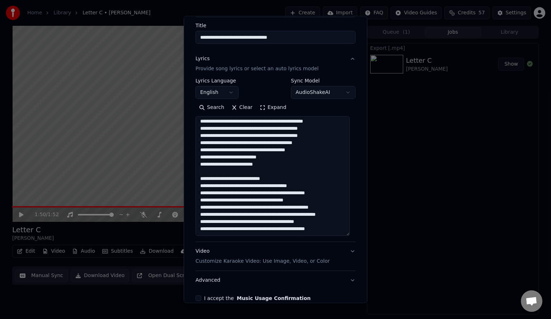
scroll to position [94, 0]
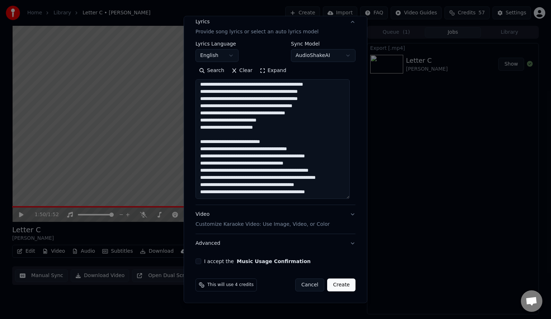
type input "**********"
click at [198, 261] on button "I accept the Music Usage Confirmation" at bounding box center [198, 262] width 6 height 6
click at [341, 285] on button "Create" at bounding box center [341, 285] width 28 height 13
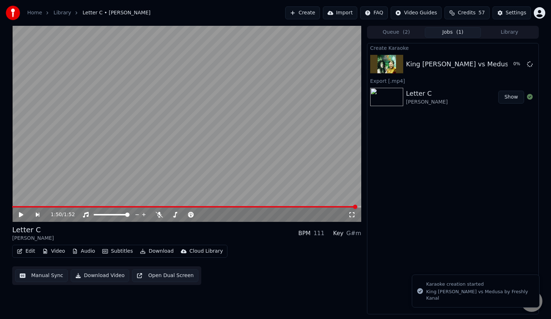
click at [399, 32] on button "Queue ( 2 )" at bounding box center [396, 32] width 57 height 10
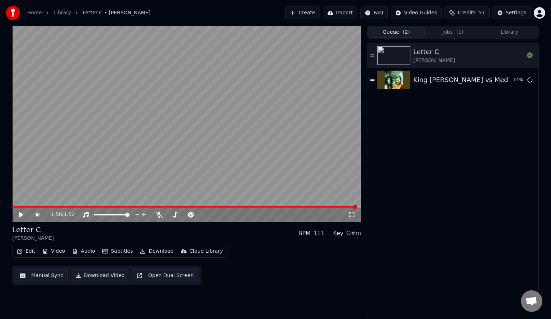
click at [320, 9] on button "Create" at bounding box center [302, 12] width 35 height 13
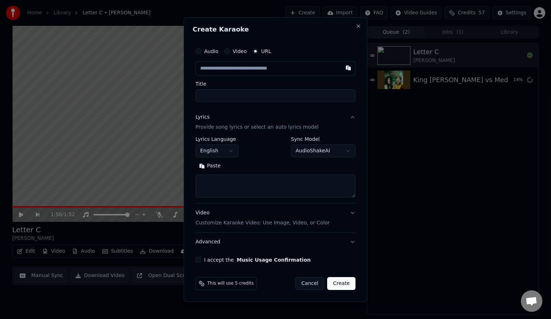
type input "**********"
click at [256, 94] on input "**********" at bounding box center [275, 95] width 160 height 13
type input "**********"
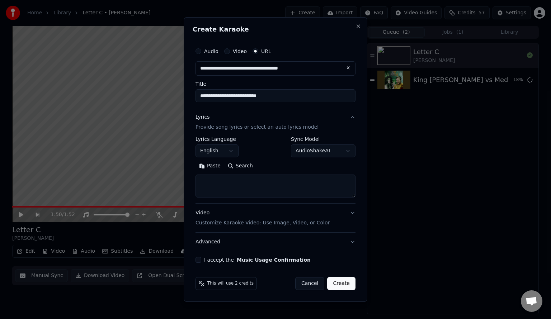
click at [242, 169] on button "Search" at bounding box center [240, 165] width 32 height 11
click at [283, 186] on textarea at bounding box center [275, 186] width 160 height 23
paste textarea "**********"
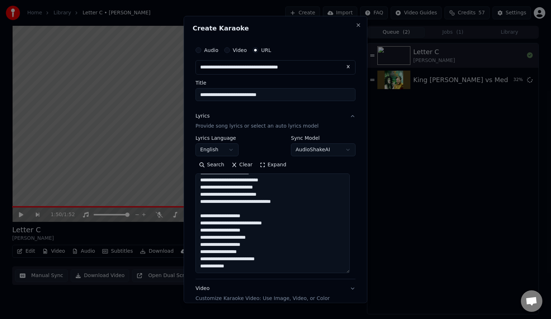
scroll to position [265, 0]
drag, startPoint x: 352, startPoint y: 196, endPoint x: 364, endPoint y: 271, distance: 76.4
click at [364, 271] on div "**********" at bounding box center [276, 159] width 184 height 287
click at [216, 233] on textarea at bounding box center [272, 223] width 154 height 100
click at [284, 234] on textarea at bounding box center [272, 223] width 154 height 100
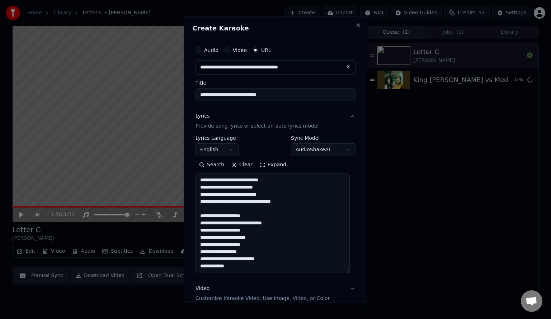
click at [275, 241] on textarea at bounding box center [272, 223] width 154 height 100
drag, startPoint x: 267, startPoint y: 231, endPoint x: 191, endPoint y: 228, distance: 76.4
click at [191, 228] on div "**********" at bounding box center [276, 159] width 184 height 287
click at [267, 232] on textarea at bounding box center [272, 223] width 154 height 100
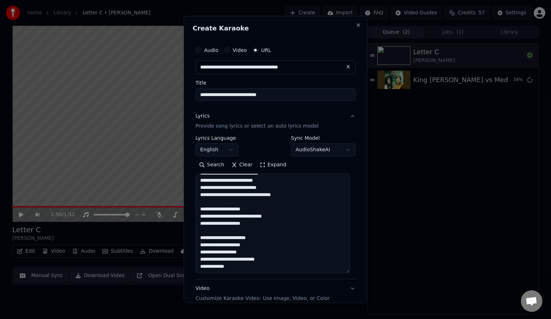
scroll to position [272, 0]
paste textarea "**********"
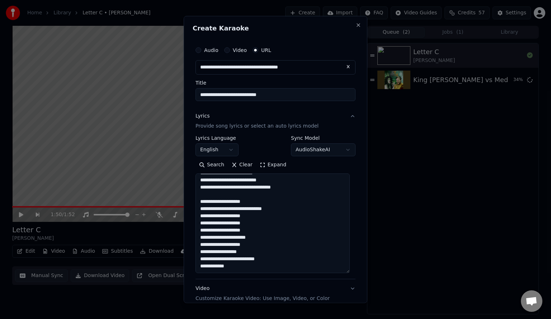
click at [261, 248] on textarea at bounding box center [272, 223] width 154 height 100
click at [277, 266] on textarea at bounding box center [272, 223] width 154 height 100
click at [271, 262] on textarea at bounding box center [272, 223] width 154 height 100
paste textarea "**********"
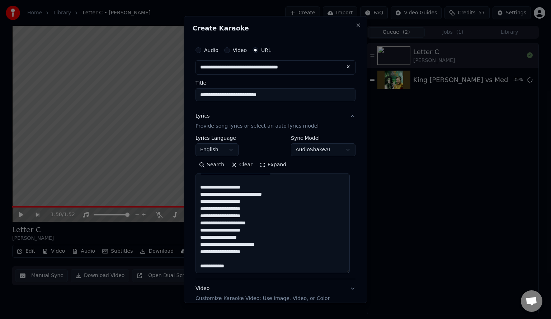
paste textarea "**********"
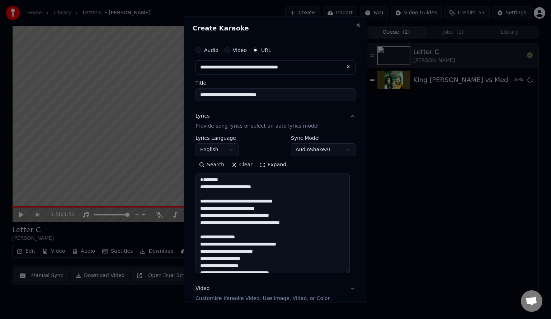
scroll to position [0, 0]
click at [230, 201] on textarea at bounding box center [272, 223] width 154 height 100
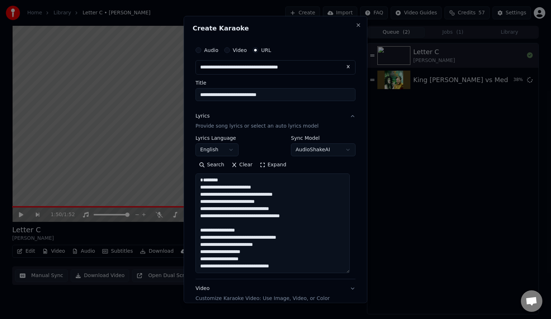
click at [214, 207] on textarea at bounding box center [272, 223] width 154 height 100
click at [243, 231] on textarea at bounding box center [272, 223] width 154 height 100
click at [292, 214] on textarea at bounding box center [272, 223] width 154 height 100
click at [280, 228] on textarea at bounding box center [272, 223] width 154 height 100
drag, startPoint x: 253, startPoint y: 238, endPoint x: 191, endPoint y: 235, distance: 61.8
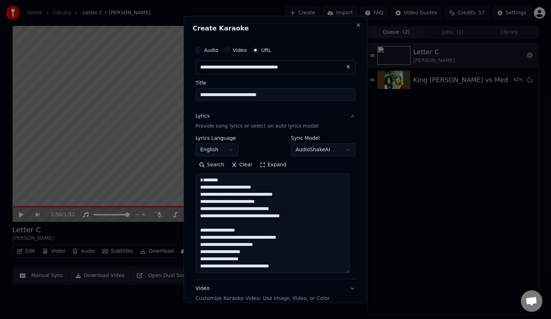
click at [191, 235] on div "**********" at bounding box center [276, 159] width 184 height 287
click at [282, 241] on textarea at bounding box center [272, 223] width 154 height 100
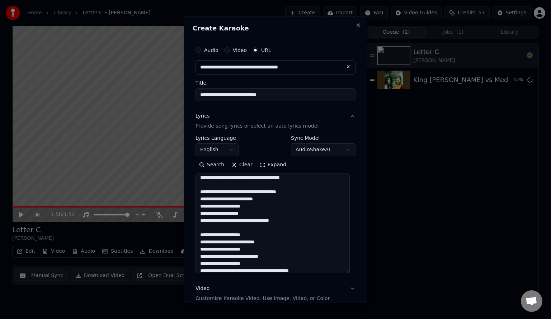
scroll to position [48, 0]
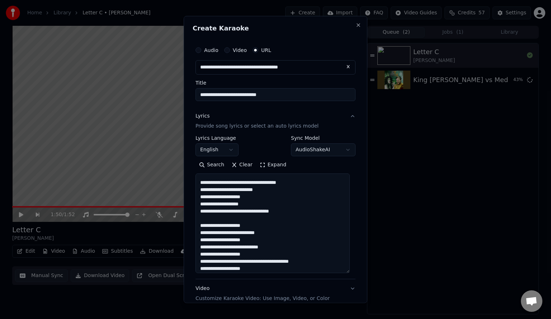
click at [249, 197] on textarea at bounding box center [272, 223] width 154 height 100
click at [268, 225] on textarea at bounding box center [272, 223] width 154 height 100
click at [202, 218] on textarea at bounding box center [272, 223] width 154 height 100
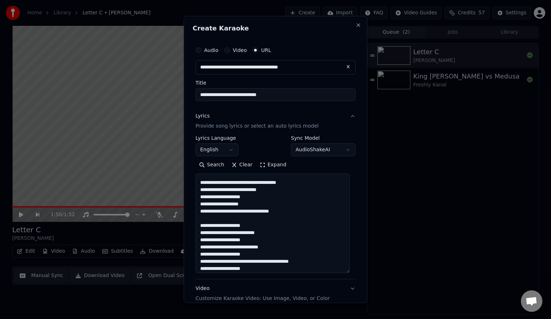
click at [230, 226] on textarea at bounding box center [272, 223] width 154 height 100
click at [259, 234] on textarea at bounding box center [272, 223] width 154 height 100
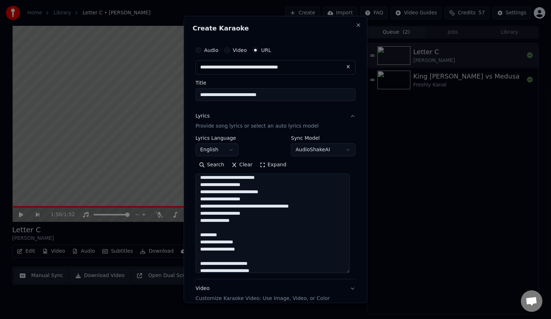
paste textarea "**********"
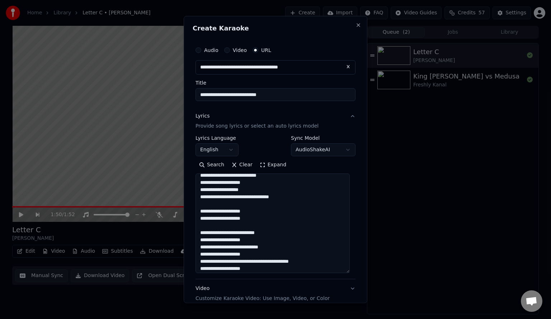
paste textarea "**********"
click at [272, 248] on textarea at bounding box center [272, 223] width 154 height 100
paste textarea "**********"
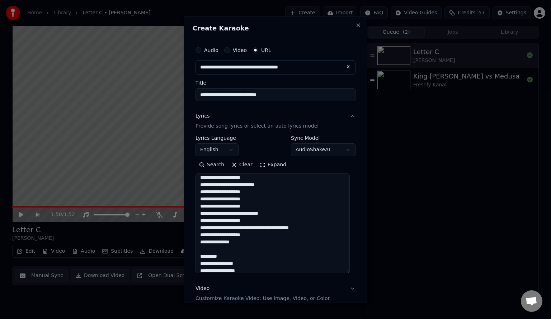
click at [273, 227] on textarea at bounding box center [272, 223] width 154 height 100
paste textarea "**********"
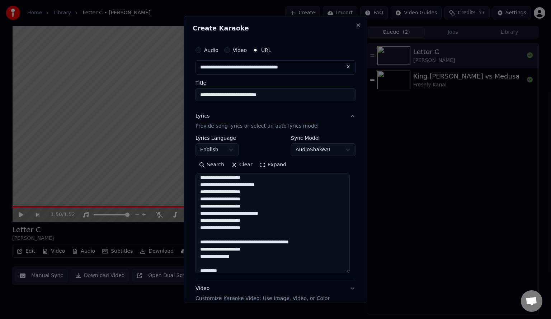
paste textarea "**********"
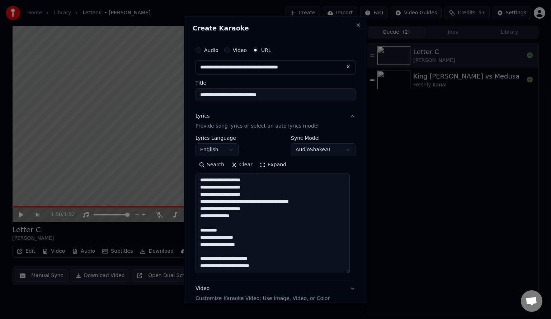
scroll to position [158, 0]
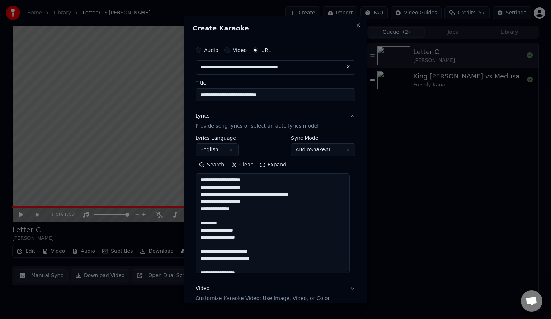
click at [262, 208] on textarea at bounding box center [272, 223] width 154 height 100
paste textarea "**********"
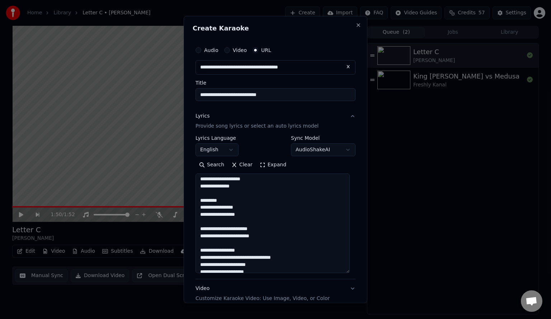
scroll to position [206, 0]
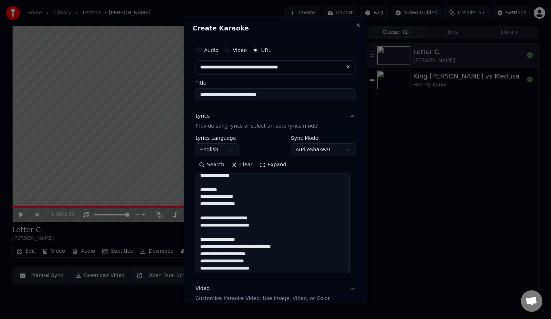
click at [268, 212] on textarea at bounding box center [272, 223] width 154 height 100
click at [240, 191] on textarea at bounding box center [272, 223] width 154 height 100
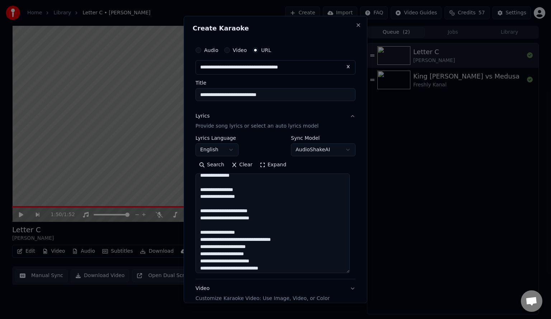
click at [247, 204] on textarea at bounding box center [272, 223] width 154 height 100
click at [236, 213] on textarea at bounding box center [272, 223] width 154 height 100
click at [257, 224] on textarea at bounding box center [272, 223] width 154 height 100
click at [280, 231] on textarea at bounding box center [272, 223] width 154 height 100
click at [223, 213] on textarea at bounding box center [272, 223] width 154 height 100
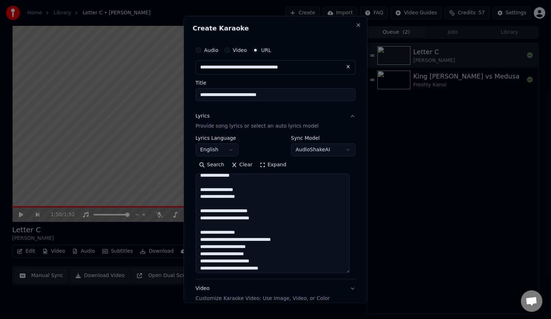
drag, startPoint x: 256, startPoint y: 238, endPoint x: 248, endPoint y: 233, distance: 9.3
click at [248, 233] on textarea at bounding box center [272, 223] width 154 height 100
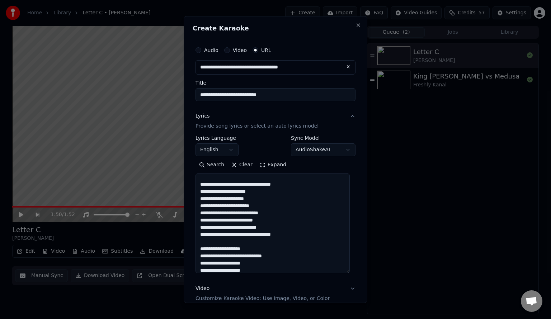
scroll to position [301, 0]
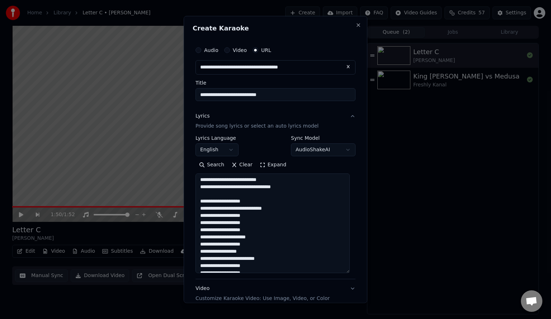
click at [289, 208] on textarea at bounding box center [272, 223] width 154 height 100
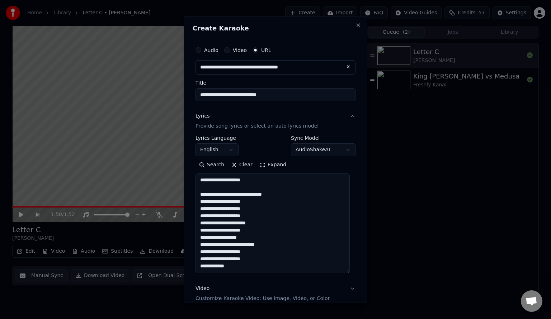
paste textarea "**********"
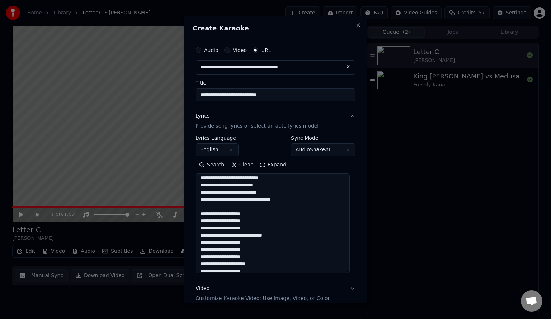
click at [218, 223] on textarea at bounding box center [272, 223] width 154 height 100
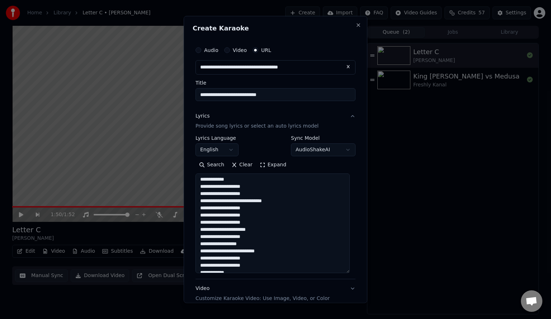
scroll to position [336, 0]
click at [265, 232] on textarea at bounding box center [272, 223] width 154 height 100
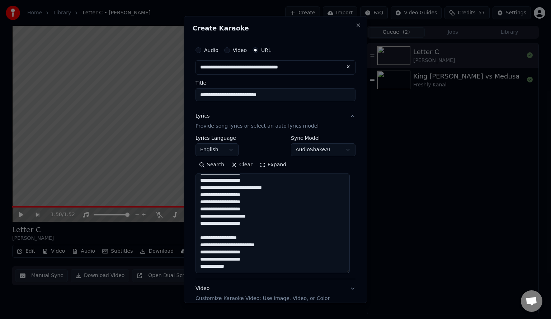
paste textarea "**********"
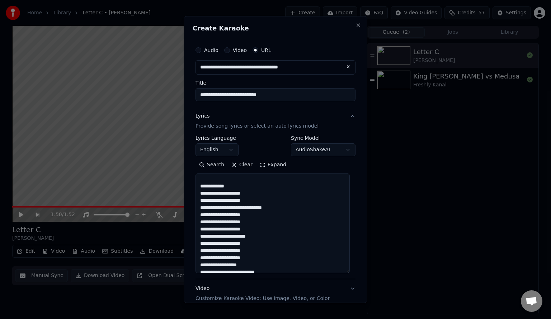
scroll to position [303, 0]
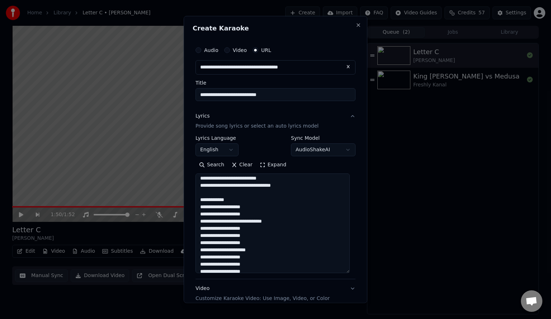
type textarea "**********"
click at [200, 207] on textarea at bounding box center [272, 223] width 154 height 100
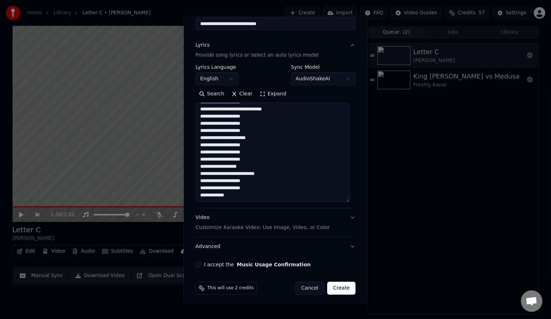
scroll to position [74, 0]
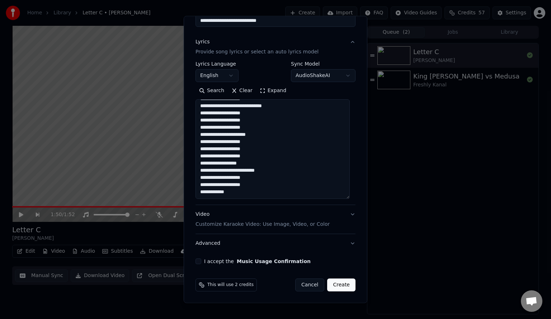
click at [198, 259] on button "I accept the Music Usage Confirmation" at bounding box center [198, 262] width 6 height 6
click at [340, 285] on button "Create" at bounding box center [341, 285] width 28 height 13
select select
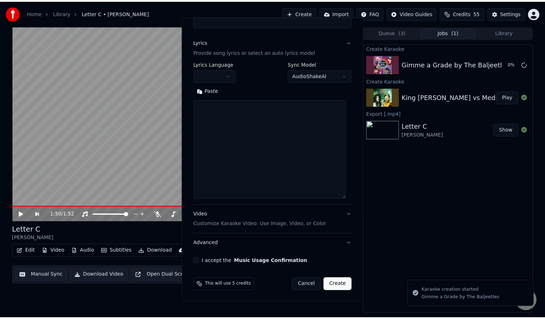
scroll to position [0, 0]
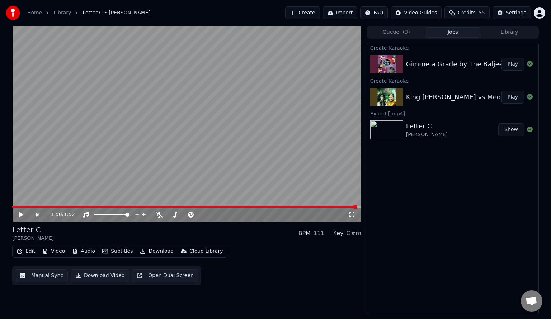
click at [514, 98] on button "Play" at bounding box center [512, 97] width 23 height 13
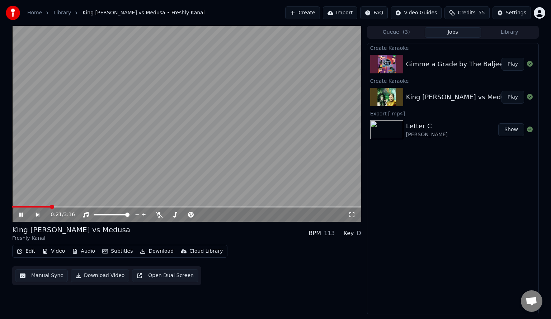
click at [19, 214] on icon at bounding box center [26, 215] width 16 height 6
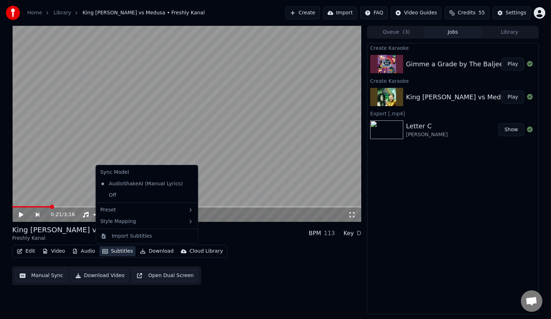
click at [116, 252] on button "Subtitles" at bounding box center [117, 251] width 36 height 10
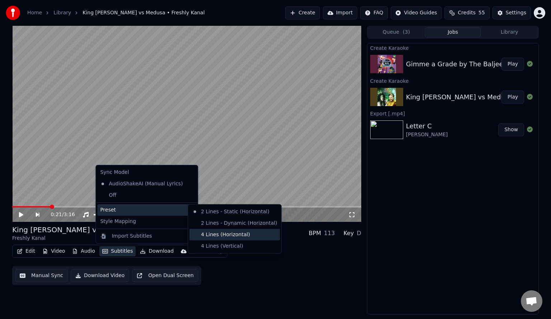
click at [236, 235] on div "4 Lines (Horizontal)" at bounding box center [234, 234] width 90 height 11
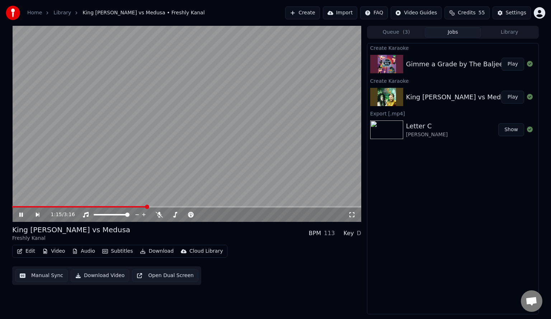
click at [22, 215] on icon at bounding box center [21, 215] width 4 height 4
click at [118, 249] on button "Subtitles" at bounding box center [117, 251] width 36 height 10
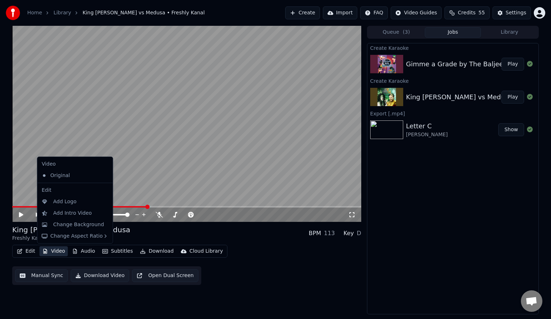
click at [159, 277] on button "Open Dual Screen" at bounding box center [165, 275] width 66 height 13
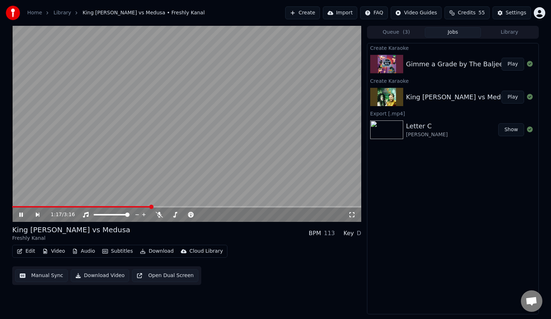
click at [23, 215] on icon at bounding box center [26, 215] width 16 height 6
click at [29, 254] on button "Edit" at bounding box center [26, 251] width 24 height 10
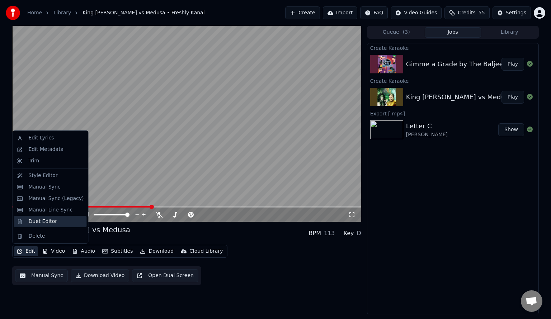
click at [42, 221] on div "Duet Editor" at bounding box center [42, 221] width 29 height 7
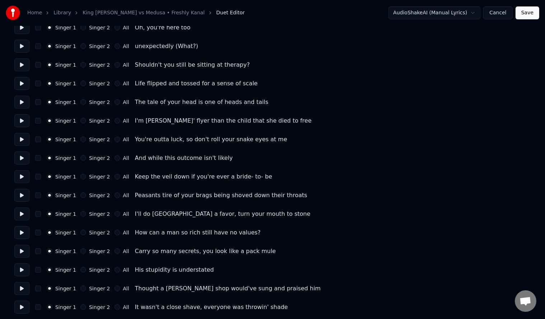
scroll to position [287, 0]
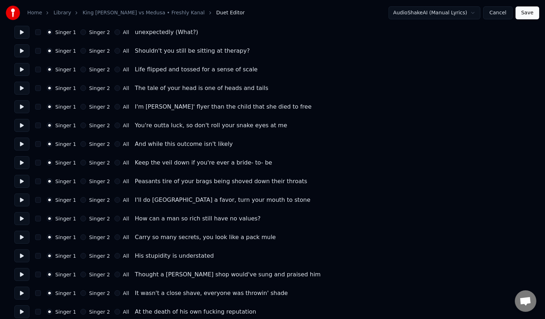
click at [80, 182] on button "Singer 2" at bounding box center [83, 182] width 6 height 6
click at [80, 200] on button "Singer 2" at bounding box center [83, 200] width 6 height 6
click at [80, 219] on button "Singer 2" at bounding box center [83, 219] width 6 height 6
click at [80, 237] on button "Singer 2" at bounding box center [83, 238] width 6 height 6
click at [80, 256] on button "Singer 2" at bounding box center [83, 256] width 6 height 6
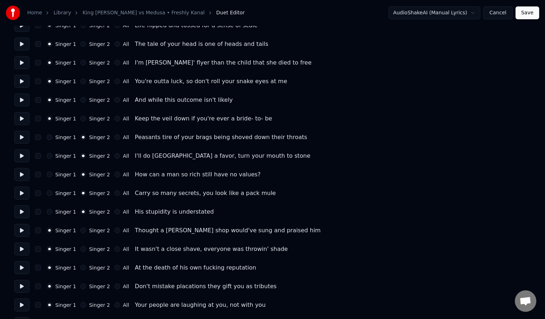
scroll to position [382, 0]
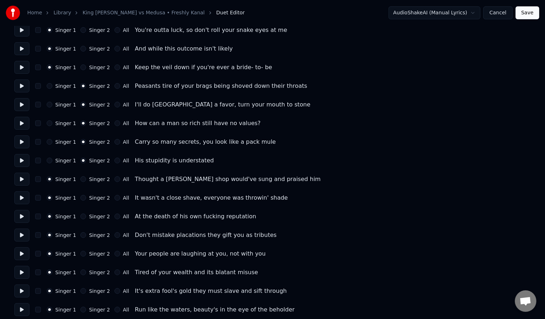
click at [80, 182] on button "Singer 2" at bounding box center [83, 179] width 6 height 6
click at [80, 197] on button "Singer 2" at bounding box center [83, 198] width 6 height 6
click at [80, 215] on button "Singer 2" at bounding box center [83, 217] width 6 height 6
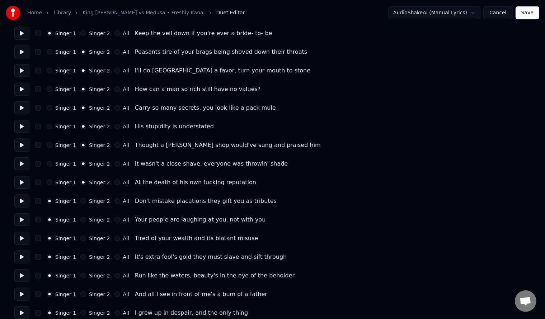
scroll to position [430, 0]
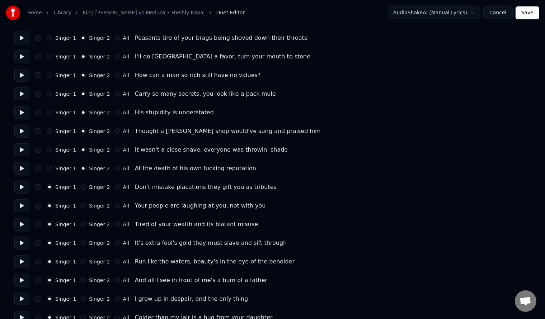
click at [80, 186] on button "Singer 2" at bounding box center [83, 187] width 6 height 6
click at [80, 206] on button "Singer 2" at bounding box center [83, 206] width 6 height 6
click at [80, 223] on button "Singer 2" at bounding box center [83, 225] width 6 height 6
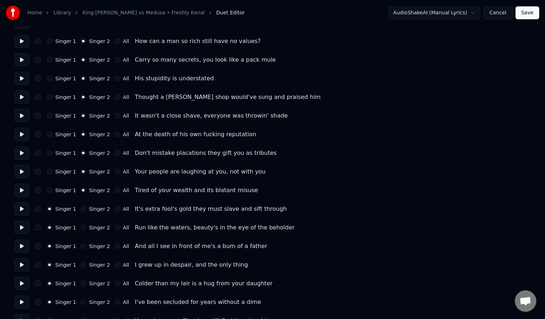
scroll to position [478, 0]
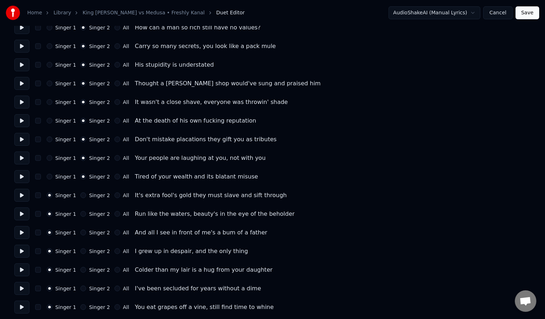
click at [79, 201] on div "Singer 1 Singer 2 All It's extra fool's gold they must slave and sift through" at bounding box center [272, 195] width 516 height 13
click at [80, 197] on button "Singer 2" at bounding box center [83, 196] width 6 height 6
click at [80, 214] on button "Singer 2" at bounding box center [83, 214] width 6 height 6
click at [81, 232] on button "Singer 2" at bounding box center [83, 233] width 6 height 6
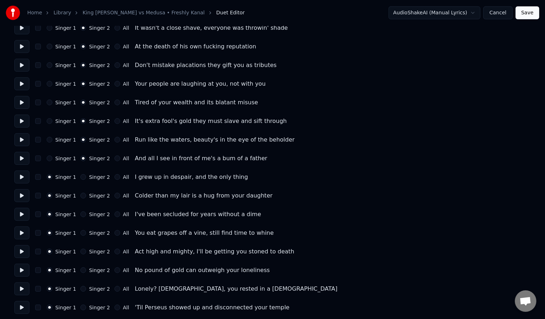
scroll to position [574, 0]
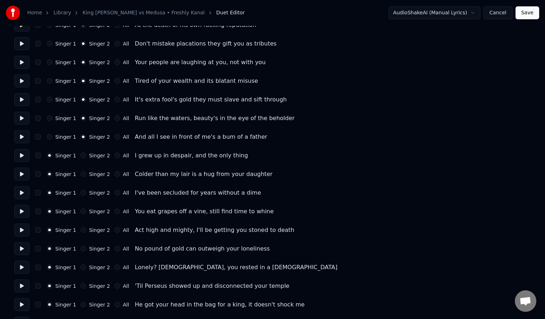
click at [80, 157] on button "Singer 2" at bounding box center [83, 156] width 6 height 6
click at [80, 174] on button "Singer 2" at bounding box center [83, 174] width 6 height 6
click at [80, 194] on button "Singer 2" at bounding box center [83, 193] width 6 height 6
click at [80, 211] on button "Singer 2" at bounding box center [83, 212] width 6 height 6
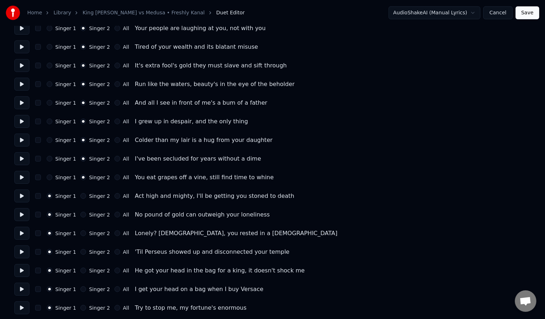
scroll to position [622, 0]
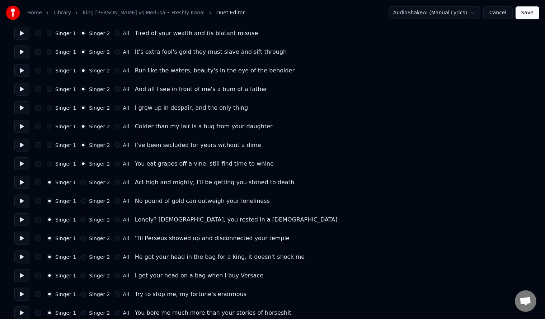
click at [80, 181] on button "Singer 2" at bounding box center [83, 183] width 6 height 6
click at [80, 206] on div "Singer 1 Singer 2 All No pound of gold can outweigh your loneliness" at bounding box center [272, 201] width 516 height 13
click at [81, 200] on button "Singer 2" at bounding box center [83, 201] width 6 height 6
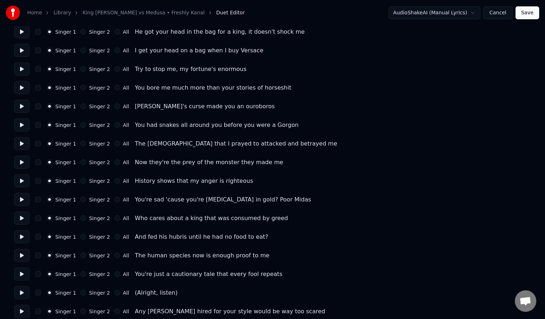
scroll to position [861, 0]
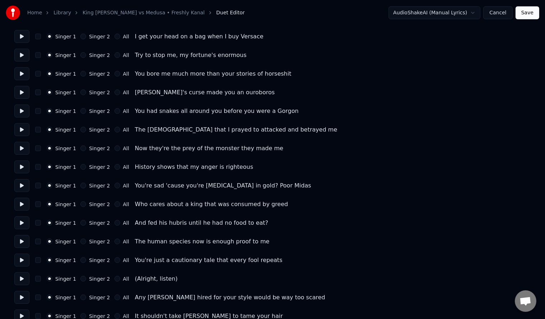
click at [81, 129] on button "Singer 2" at bounding box center [83, 130] width 6 height 6
click at [81, 149] on button "Singer 2" at bounding box center [83, 149] width 6 height 6
click at [80, 168] on button "Singer 2" at bounding box center [83, 167] width 6 height 6
click at [80, 186] on button "Singer 2" at bounding box center [83, 186] width 6 height 6
click at [80, 200] on div "Singer 1 Singer 2 All Who cares about a king that was consumed by greed" at bounding box center [272, 204] width 516 height 13
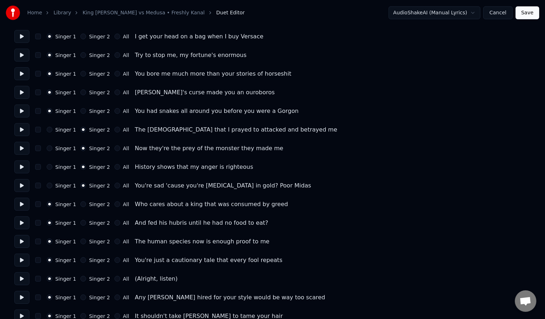
click at [80, 205] on button "Singer 2" at bounding box center [83, 205] width 6 height 6
click at [80, 218] on div "Singer 1 Singer 2 All And fed his hubris until he had no food to eat?" at bounding box center [272, 223] width 516 height 13
click at [81, 224] on button "Singer 2" at bounding box center [83, 223] width 6 height 6
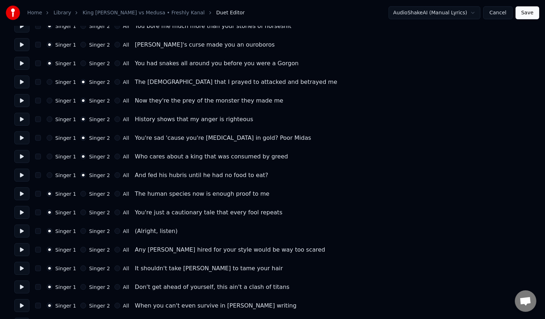
scroll to position [956, 0]
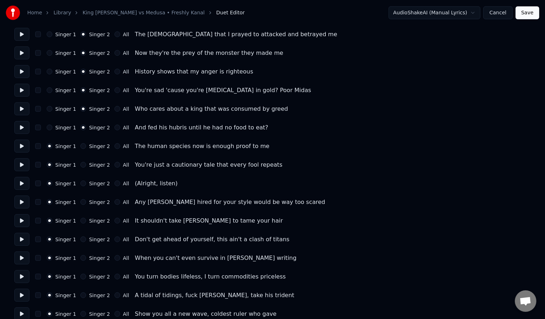
click at [81, 145] on button "Singer 2" at bounding box center [83, 146] width 6 height 6
click at [84, 168] on div "Singer 1 Singer 2 All You're just a cautionary tale that every fool repeats" at bounding box center [272, 165] width 516 height 13
click at [80, 165] on button "Singer 2" at bounding box center [83, 165] width 6 height 6
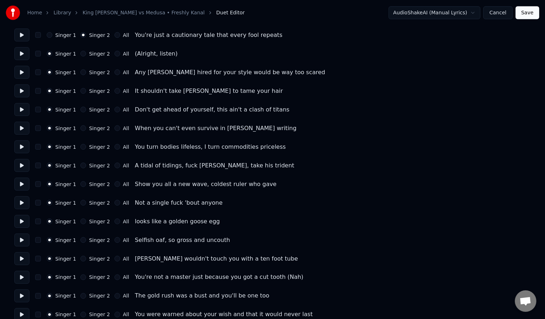
scroll to position [1100, 0]
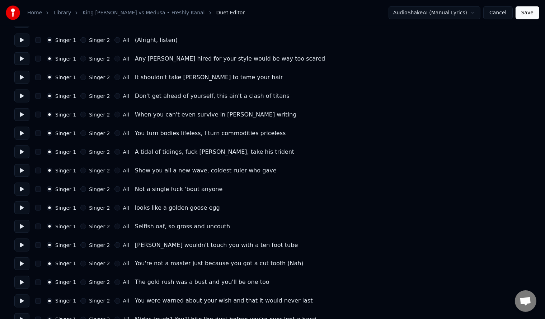
click at [80, 225] on button "Singer 2" at bounding box center [83, 227] width 6 height 6
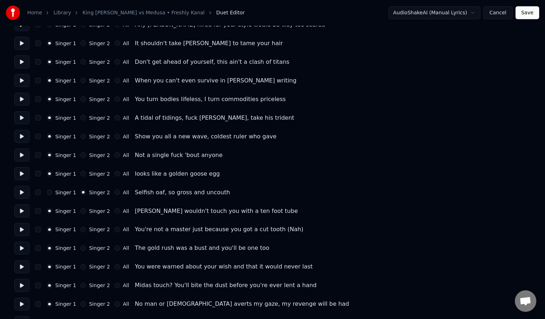
scroll to position [1148, 0]
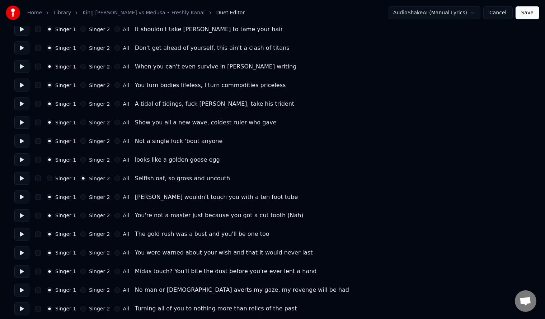
click at [80, 199] on button "Singer 2" at bounding box center [83, 197] width 6 height 6
click at [83, 214] on div "Singer 2" at bounding box center [94, 216] width 29 height 6
click at [82, 218] on button "Singer 2" at bounding box center [83, 216] width 6 height 6
click at [81, 234] on button "Singer 2" at bounding box center [83, 235] width 6 height 6
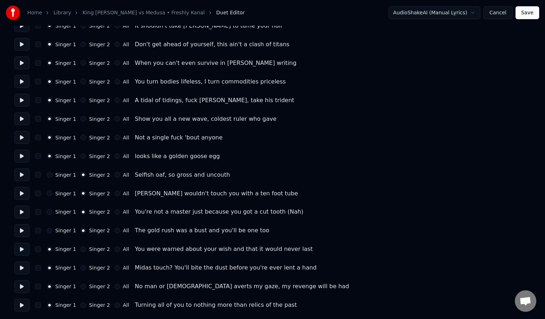
click at [80, 252] on button "Singer 2" at bounding box center [83, 250] width 6 height 6
click at [80, 264] on div "Singer 1 Singer 2 All Midas touch? You'll bite the dust before you're ever lent…" at bounding box center [272, 268] width 516 height 13
click at [80, 268] on button "Singer 2" at bounding box center [83, 268] width 6 height 6
click at [82, 288] on button "Singer 2" at bounding box center [83, 287] width 6 height 6
click at [80, 303] on button "Singer 2" at bounding box center [83, 306] width 6 height 6
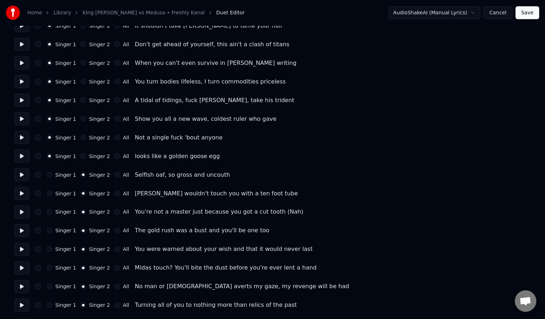
click at [523, 15] on button "Save" at bounding box center [527, 12] width 24 height 13
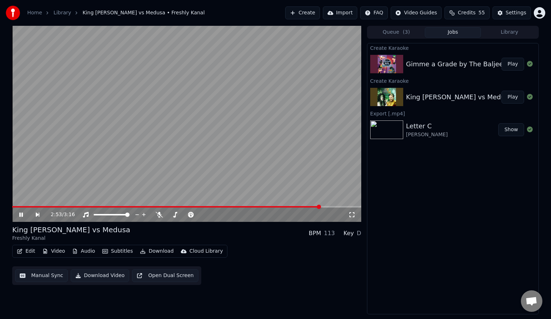
click at [144, 251] on button "Download" at bounding box center [156, 251] width 39 height 10
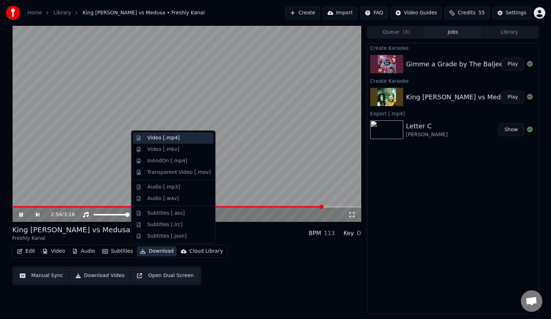
click at [177, 141] on div "Video [.mp4]" at bounding box center [178, 137] width 63 height 7
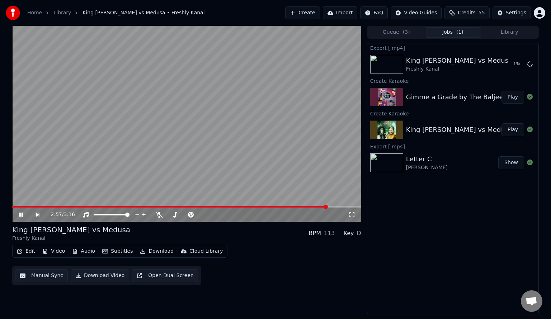
click at [511, 96] on button "Play" at bounding box center [512, 97] width 23 height 13
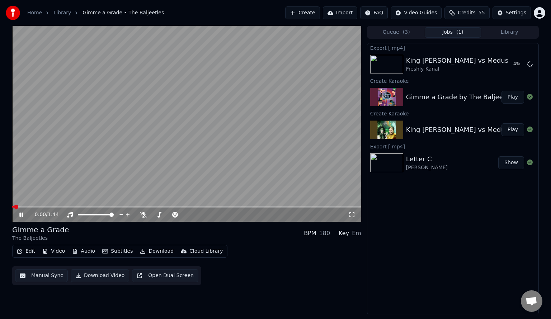
click at [19, 215] on icon at bounding box center [21, 215] width 4 height 4
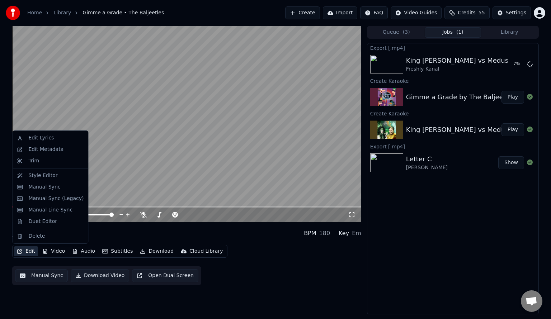
click at [23, 251] on button "Edit" at bounding box center [26, 251] width 24 height 10
click at [44, 219] on div "Duet Editor" at bounding box center [42, 221] width 29 height 7
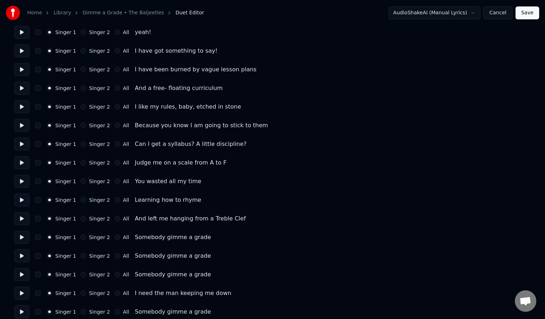
scroll to position [95, 0]
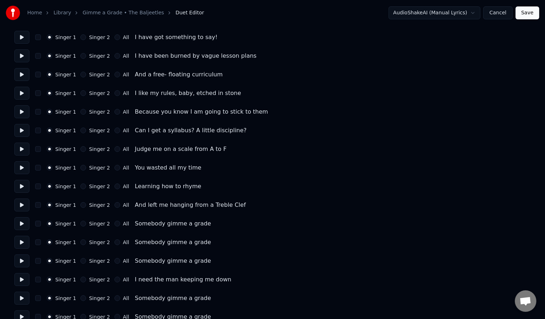
click at [114, 130] on button "All" at bounding box center [117, 131] width 6 height 6
click at [114, 147] on button "All" at bounding box center [117, 149] width 6 height 6
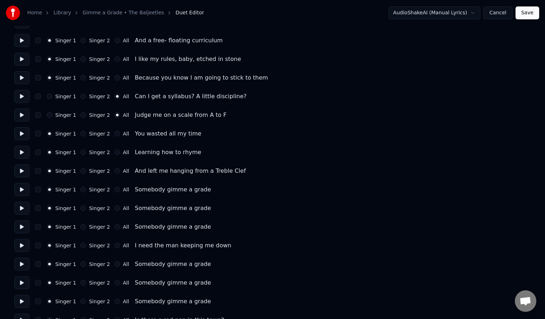
scroll to position [143, 0]
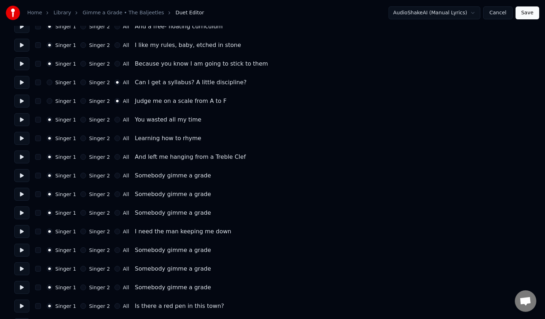
click at [82, 192] on div "Singer 2" at bounding box center [94, 195] width 29 height 6
click at [82, 195] on button "Singer 2" at bounding box center [83, 195] width 6 height 6
click at [114, 215] on button "All" at bounding box center [117, 213] width 6 height 6
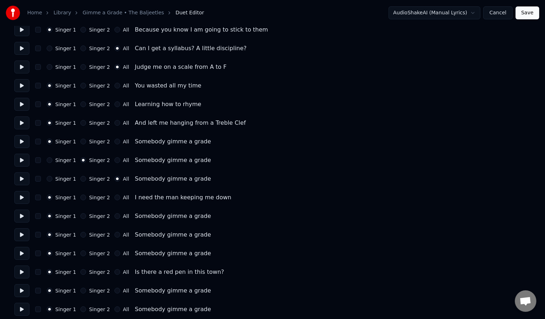
scroll to position [191, 0]
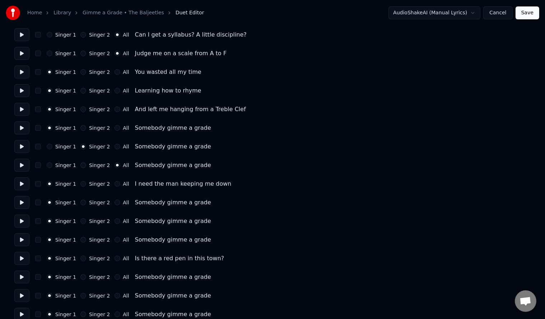
click at [82, 166] on button "Singer 2" at bounding box center [83, 165] width 6 height 6
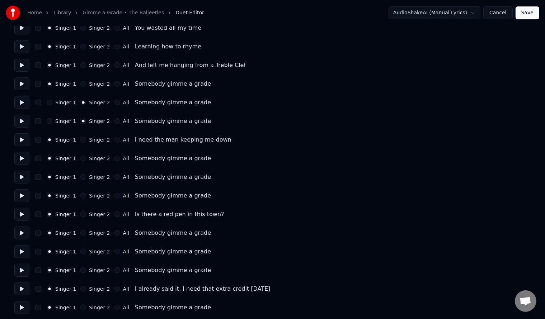
scroll to position [239, 0]
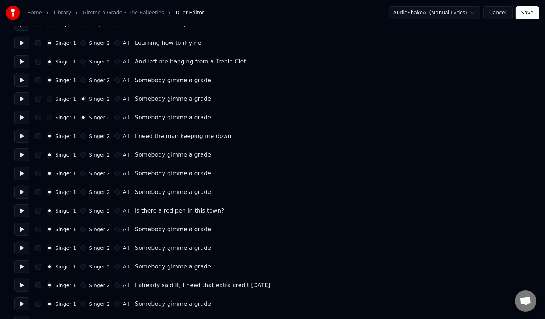
click at [114, 81] on button "All" at bounding box center [117, 80] width 6 height 6
click at [114, 157] on button "All" at bounding box center [117, 155] width 6 height 6
click at [81, 173] on button "Singer 2" at bounding box center [83, 174] width 6 height 6
click at [82, 190] on div "Singer 2" at bounding box center [94, 192] width 29 height 6
click at [82, 191] on button "Singer 2" at bounding box center [83, 192] width 6 height 6
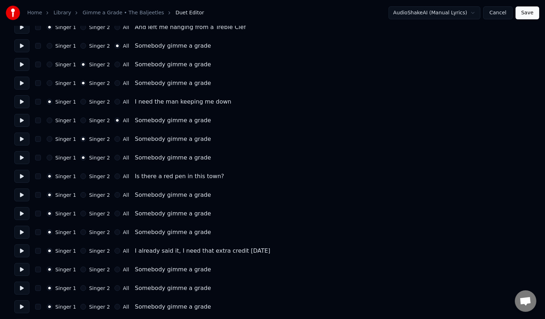
scroll to position [287, 0]
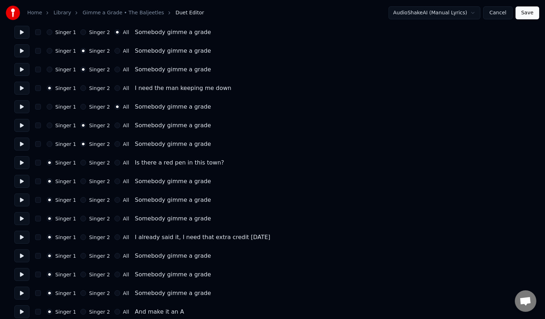
click at [114, 183] on button "All" at bounding box center [117, 182] width 6 height 6
click at [82, 198] on div "Singer 2" at bounding box center [94, 200] width 29 height 6
click at [80, 202] on button "Singer 2" at bounding box center [83, 200] width 6 height 6
click at [80, 218] on button "Singer 2" at bounding box center [83, 219] width 6 height 6
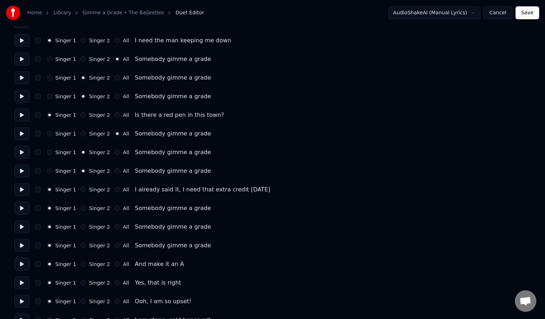
click at [80, 211] on button "Singer 2" at bounding box center [83, 209] width 6 height 6
click at [80, 134] on button "Singer 2" at bounding box center [83, 134] width 6 height 6
click at [81, 60] on button "Singer 2" at bounding box center [83, 59] width 6 height 6
click at [49, 58] on button "Singer 1" at bounding box center [50, 59] width 6 height 6
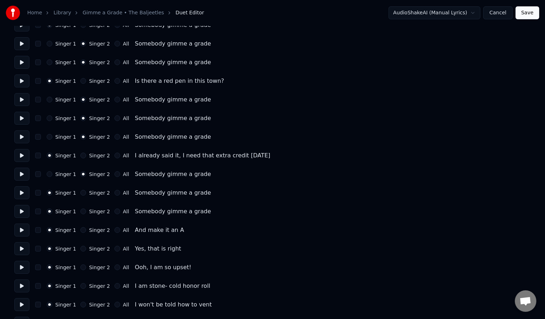
scroll to position [382, 0]
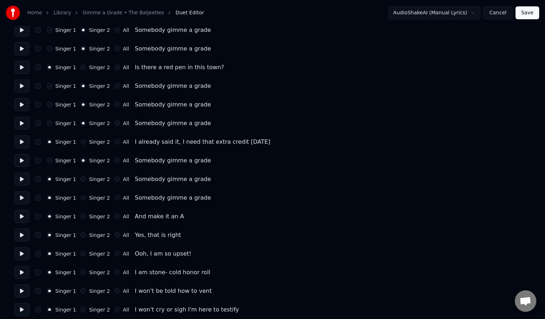
click at [81, 184] on div "Singer 1 Singer 2 All Somebody gimme a grade" at bounding box center [272, 179] width 516 height 13
click at [80, 179] on button "Singer 2" at bounding box center [83, 179] width 6 height 6
click at [80, 198] on button "Singer 2" at bounding box center [83, 198] width 6 height 6
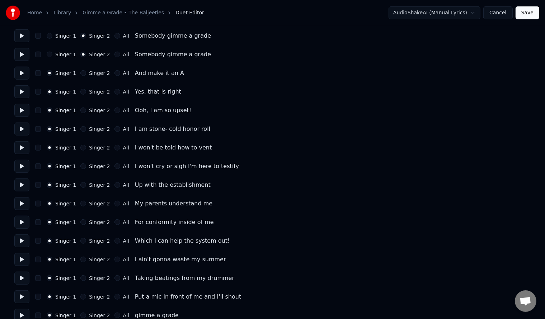
scroll to position [574, 0]
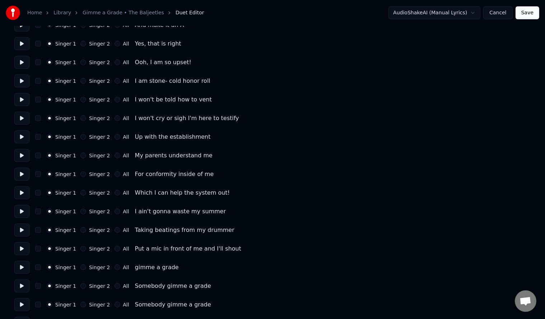
click at [114, 118] on button "All" at bounding box center [117, 118] width 6 height 6
click at [114, 138] on button "All" at bounding box center [117, 137] width 6 height 6
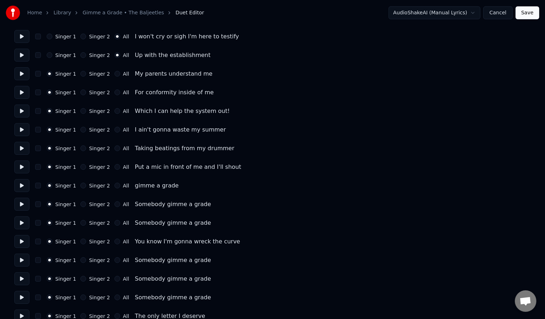
scroll to position [669, 0]
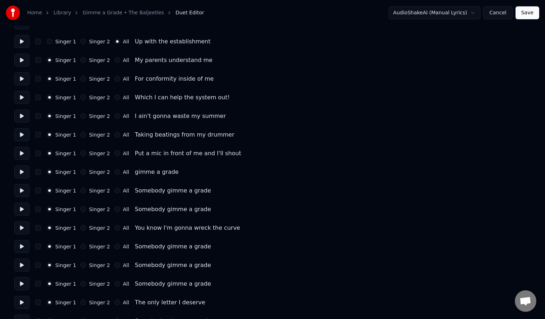
click at [81, 190] on button "Singer 2" at bounding box center [83, 191] width 6 height 6
click at [82, 209] on button "Singer 2" at bounding box center [83, 210] width 6 height 6
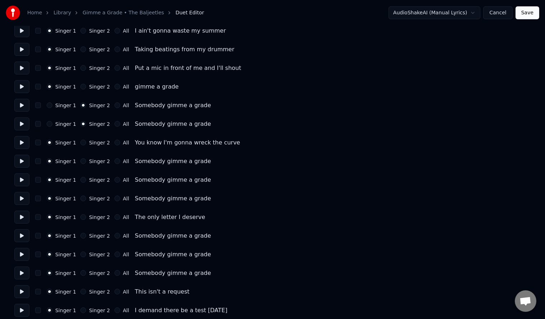
scroll to position [765, 0]
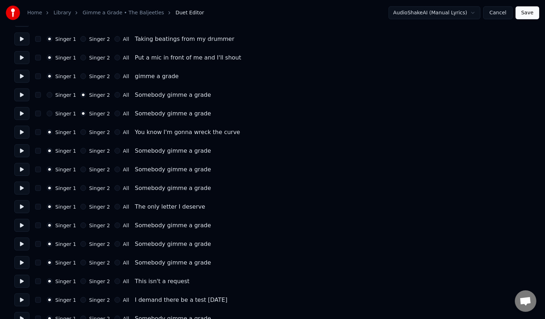
click at [81, 151] on button "Singer 2" at bounding box center [83, 151] width 6 height 6
click at [80, 169] on button "Singer 2" at bounding box center [83, 170] width 6 height 6
click at [50, 151] on button "Singer 1" at bounding box center [50, 151] width 6 height 6
click at [81, 189] on button "Singer 2" at bounding box center [83, 188] width 6 height 6
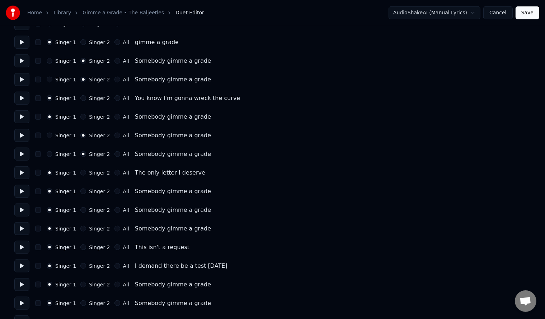
scroll to position [813, 0]
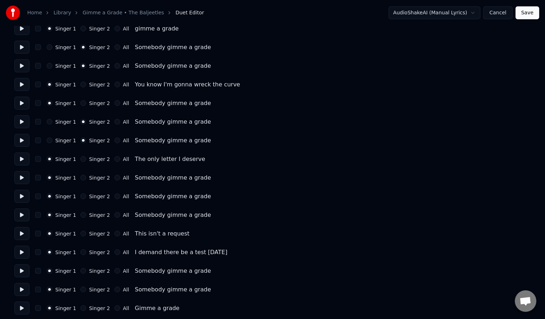
click at [114, 177] on button "All" at bounding box center [117, 178] width 6 height 6
click at [80, 198] on button "Singer 2" at bounding box center [83, 197] width 6 height 6
click at [80, 216] on button "Singer 2" at bounding box center [83, 215] width 6 height 6
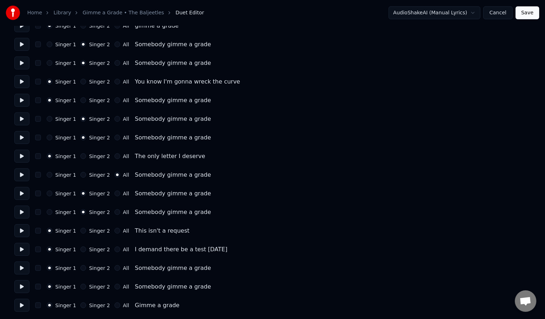
click at [79, 264] on div "Singer 1 Singer 2 All Somebody gimme a grade" at bounding box center [272, 268] width 516 height 13
click at [80, 270] on button "Singer 2" at bounding box center [83, 268] width 6 height 6
click at [80, 288] on button "Singer 2" at bounding box center [83, 287] width 6 height 6
click at [114, 285] on button "All" at bounding box center [117, 287] width 6 height 6
click at [525, 16] on button "Save" at bounding box center [527, 12] width 24 height 13
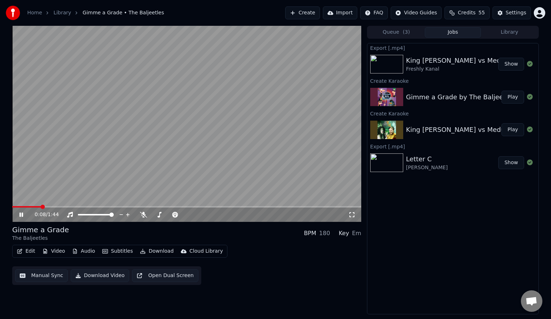
click at [114, 253] on button "Subtitles" at bounding box center [117, 251] width 36 height 10
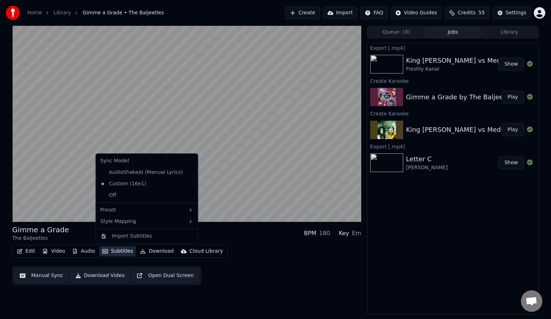
click at [274, 269] on div "Edit Video Audio Subtitles Download Cloud Library Manual Sync Download Video Op…" at bounding box center [186, 265] width 349 height 40
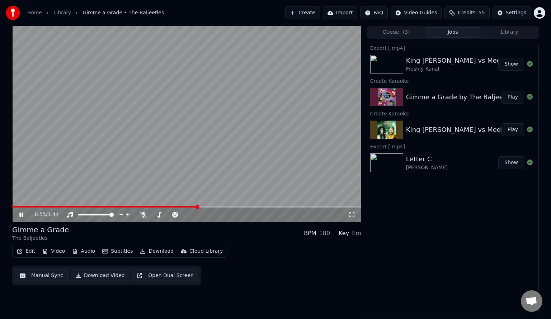
click at [19, 214] on icon at bounding box center [26, 215] width 17 height 6
click at [41, 280] on button "Manual Sync" at bounding box center [41, 275] width 53 height 13
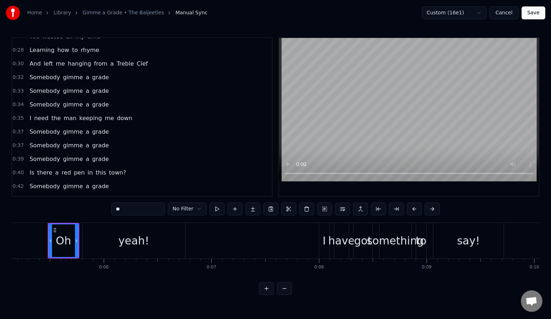
scroll to position [143, 0]
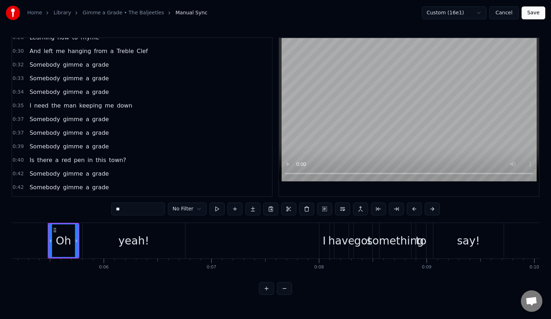
click at [17, 129] on span "0:37" at bounding box center [18, 132] width 11 height 7
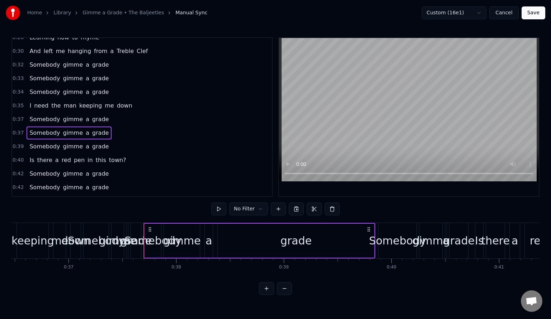
scroll to position [0, 4020]
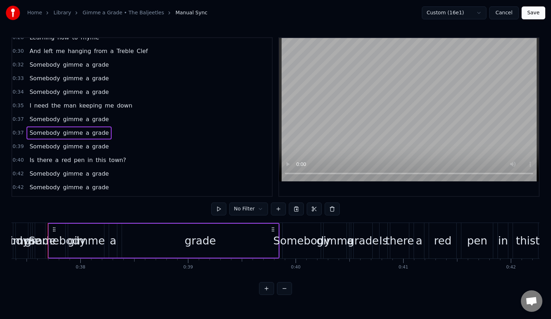
drag, startPoint x: 56, startPoint y: 247, endPoint x: 70, endPoint y: 247, distance: 13.3
click at [70, 247] on div "Somebody gimme a grade" at bounding box center [164, 241] width 232 height 36
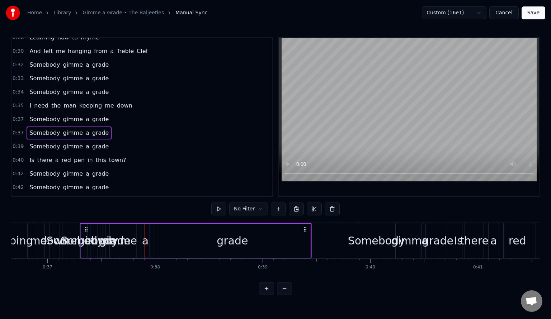
scroll to position [0, 3929]
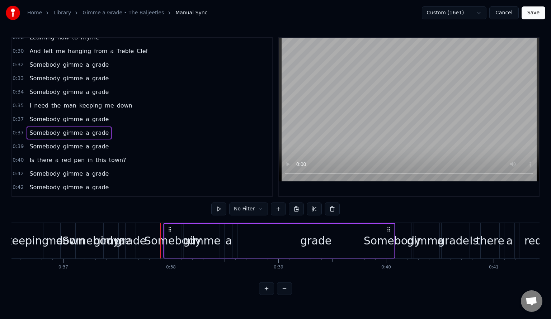
drag, startPoint x: 55, startPoint y: 228, endPoint x: 170, endPoint y: 233, distance: 115.2
click at [170, 233] on div "Somebody gimme a grade" at bounding box center [280, 241] width 232 height 36
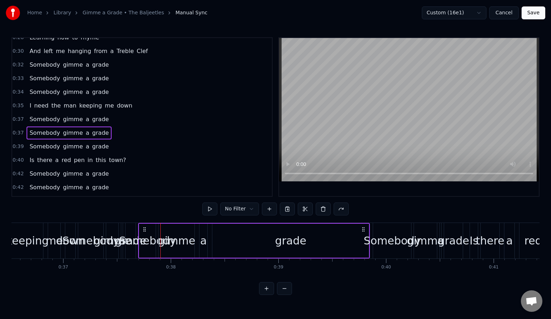
click at [43, 115] on span "Somebody" at bounding box center [45, 119] width 32 height 8
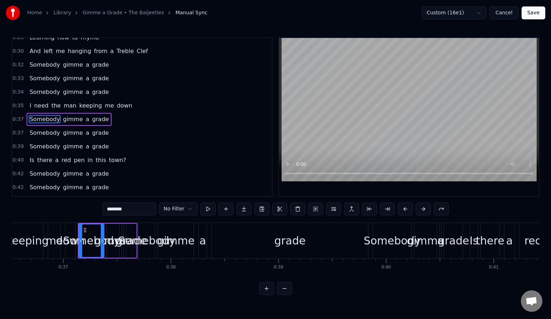
scroll to position [138, 0]
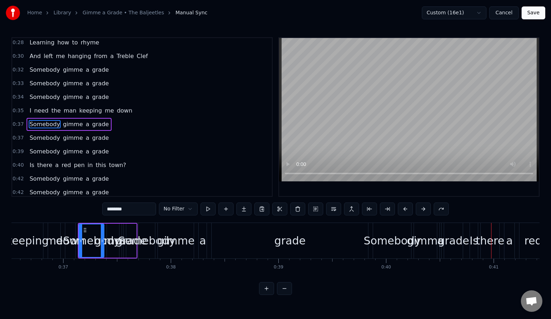
click at [29, 134] on span "Somebody" at bounding box center [45, 138] width 32 height 8
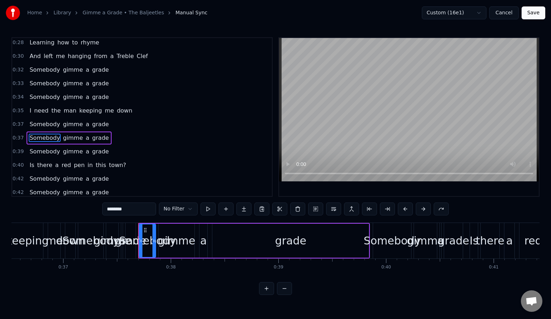
scroll to position [152, 0]
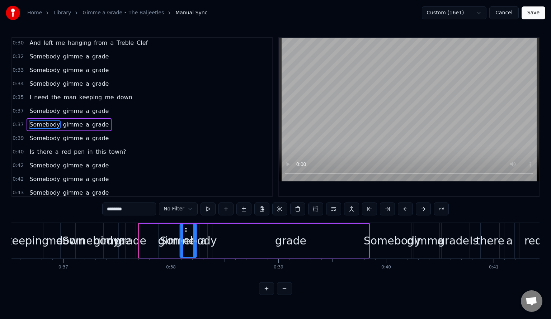
drag, startPoint x: 145, startPoint y: 228, endPoint x: 189, endPoint y: 230, distance: 44.9
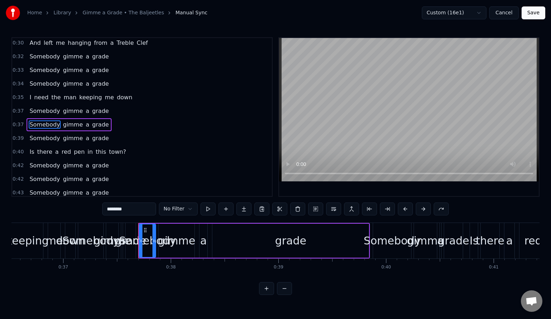
click at [20, 121] on span "0:37" at bounding box center [18, 124] width 11 height 7
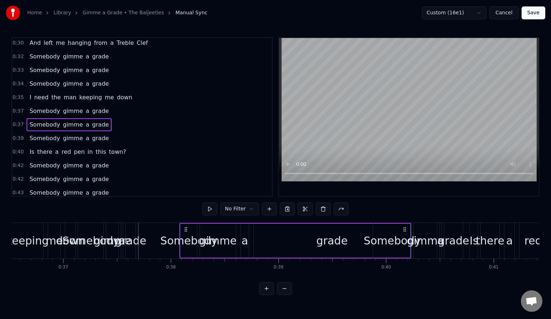
drag, startPoint x: 145, startPoint y: 227, endPoint x: 185, endPoint y: 230, distance: 40.6
click at [185, 230] on icon at bounding box center [186, 230] width 6 height 6
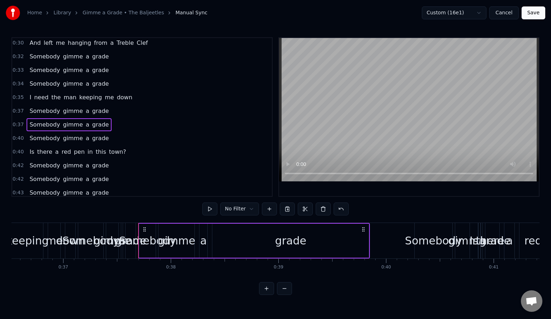
drag, startPoint x: 149, startPoint y: 227, endPoint x: 197, endPoint y: 235, distance: 48.3
click at [197, 235] on div "Somebody gimme a grade" at bounding box center [254, 241] width 232 height 36
